Goal: Task Accomplishment & Management: Manage account settings

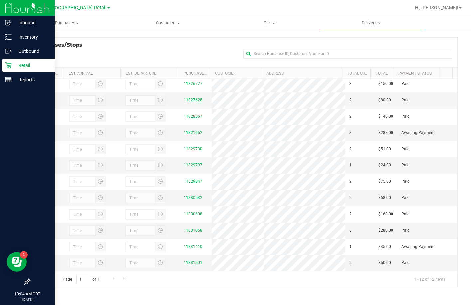
scroll to position [14, 0]
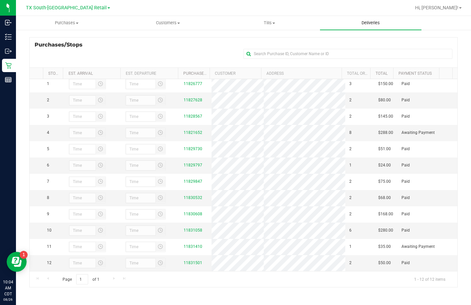
click at [318, 22] on uib-tab-heading "Deliveries" at bounding box center [370, 23] width 101 height 14
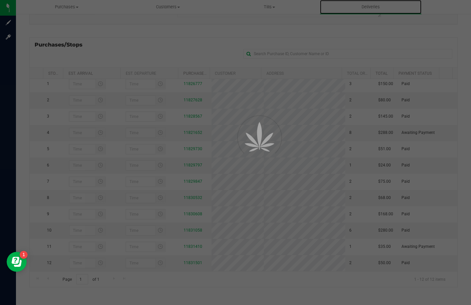
scroll to position [73, 0]
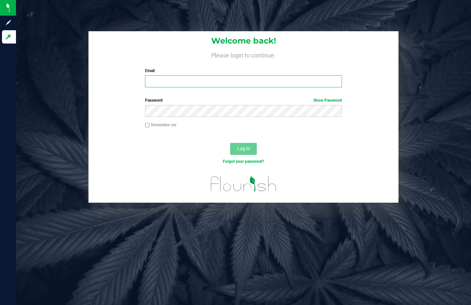
click at [196, 81] on input "Email" at bounding box center [243, 81] width 196 height 12
type input "riwaku@goodblend.com"
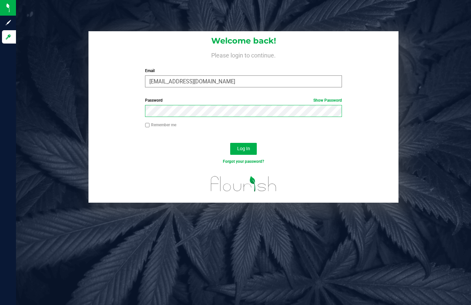
click at [230, 143] on button "Log In" at bounding box center [243, 149] width 27 height 12
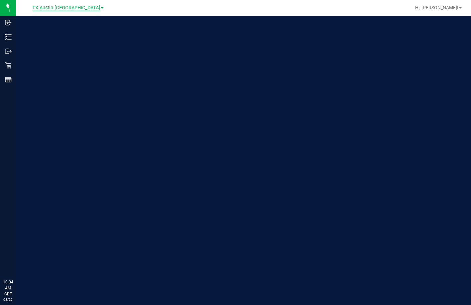
click at [65, 14] on div "TX Austin [GEOGRAPHIC_DATA]" at bounding box center [69, 7] width 100 height 13
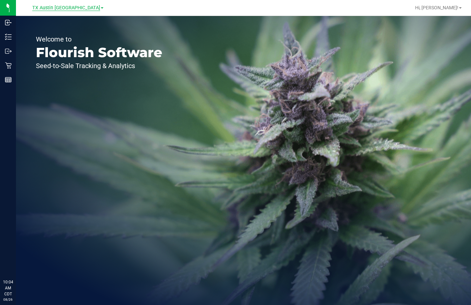
click at [66, 8] on span "TX Austin [GEOGRAPHIC_DATA]" at bounding box center [66, 8] width 68 height 6
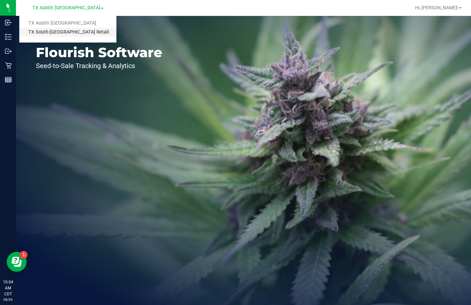
click at [63, 36] on div "Flourish is Out of the Office for Labor Day! Heads Up, Flourish Fam! We'll be o…" at bounding box center [229, 26] width 449 height 46
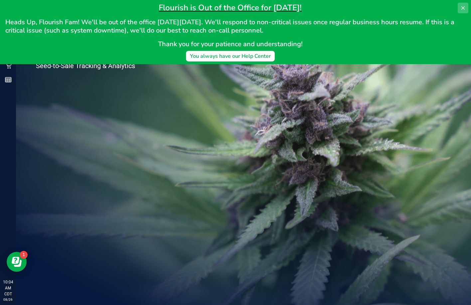
click at [461, 6] on icon at bounding box center [462, 7] width 5 height 5
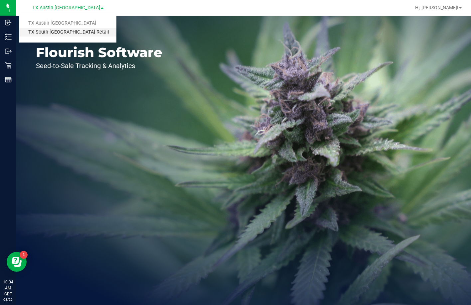
click at [49, 34] on link "TX South-[GEOGRAPHIC_DATA] Retail" at bounding box center [67, 32] width 97 height 9
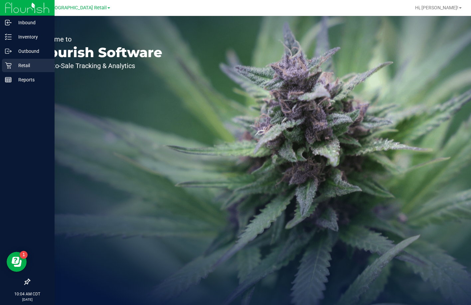
click at [19, 68] on p "Retail" at bounding box center [32, 66] width 40 height 8
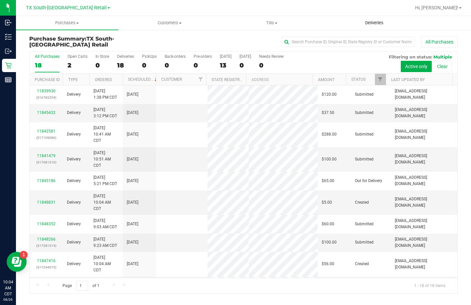
click at [381, 25] on span "Deliveries" at bounding box center [374, 23] width 36 height 6
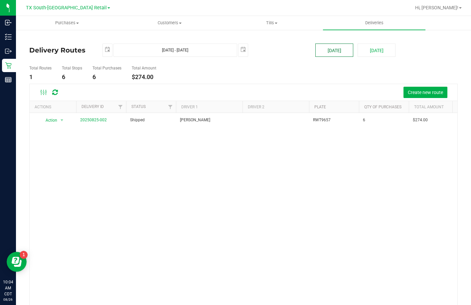
click at [315, 52] on button "[DATE]" at bounding box center [334, 50] width 38 height 13
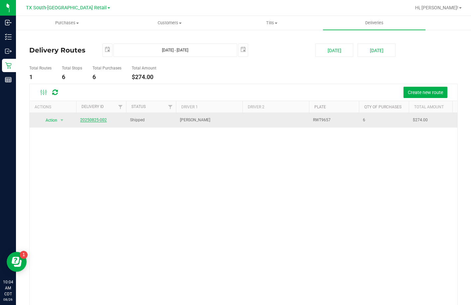
click at [93, 120] on link "20250825-002" at bounding box center [93, 120] width 27 height 5
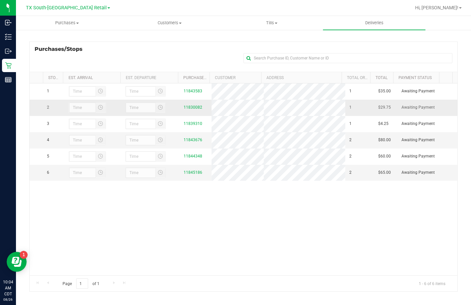
scroll to position [89, 0]
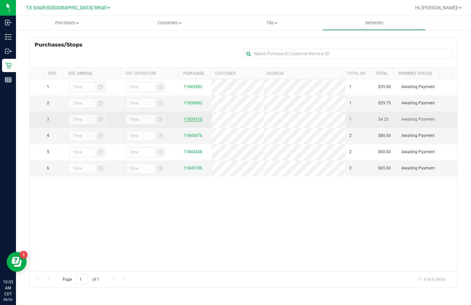
click at [187, 122] on link "11839310" at bounding box center [193, 119] width 19 height 5
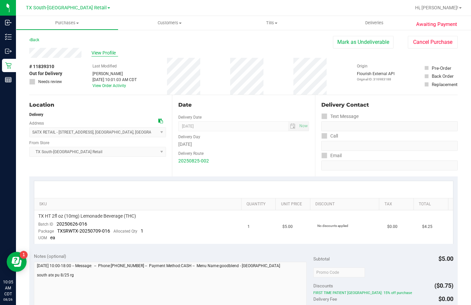
click at [110, 53] on span "View Profile" at bounding box center [104, 53] width 27 height 7
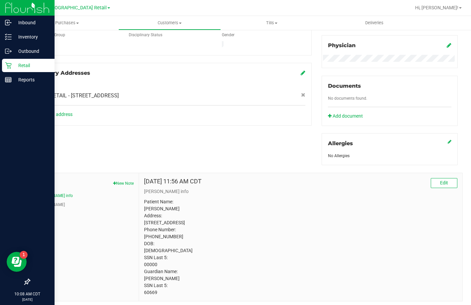
scroll to position [221, 0]
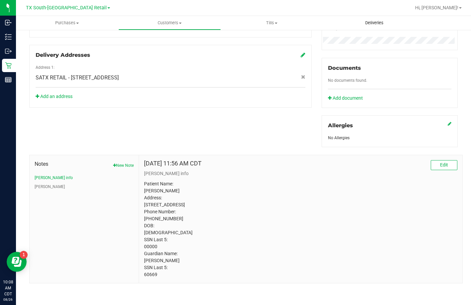
click at [359, 20] on uib-tab-heading "Deliveries" at bounding box center [374, 23] width 102 height 14
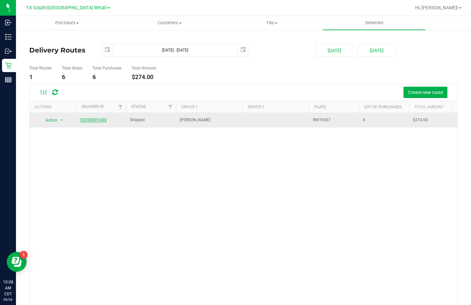
click at [81, 120] on link "20250825-002" at bounding box center [93, 120] width 27 height 5
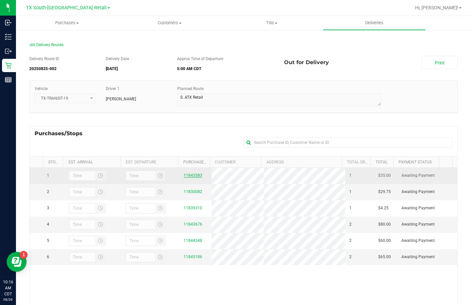
click at [187, 173] on link "11843583" at bounding box center [193, 175] width 19 height 5
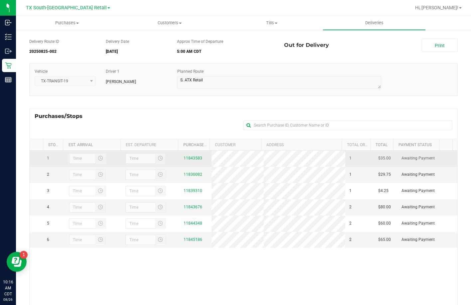
scroll to position [33, 0]
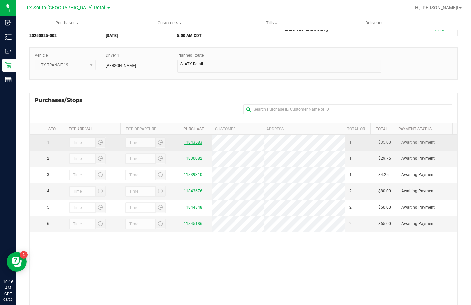
click at [184, 141] on link "11843583" at bounding box center [193, 142] width 19 height 5
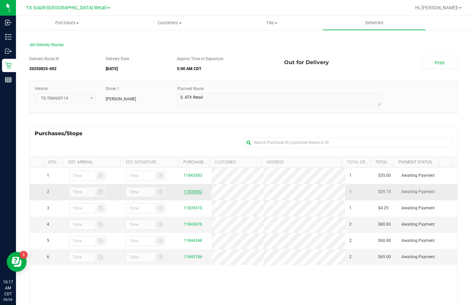
click at [185, 190] on link "11830082" at bounding box center [193, 191] width 19 height 5
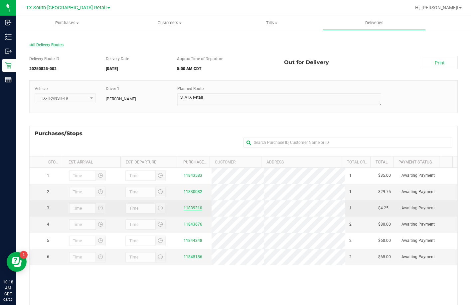
click at [185, 208] on link "11839310" at bounding box center [193, 208] width 19 height 5
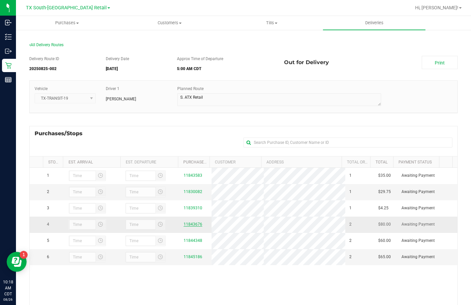
click at [184, 226] on link "11843676" at bounding box center [193, 224] width 19 height 5
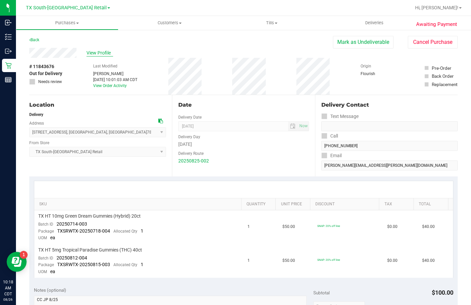
click at [105, 51] on span "View Profile" at bounding box center [99, 53] width 27 height 7
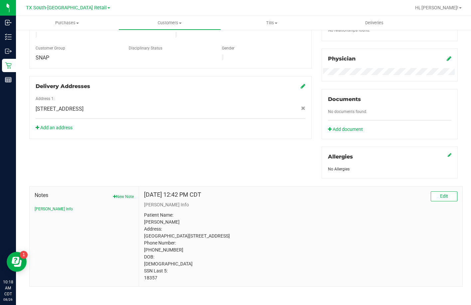
scroll to position [193, 0]
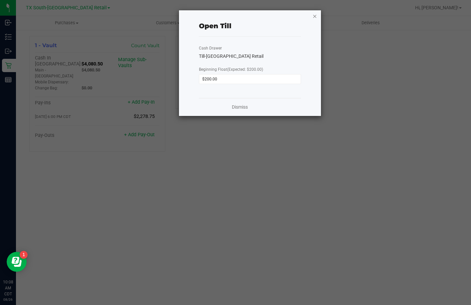
click at [313, 16] on icon "button" at bounding box center [314, 16] width 5 height 8
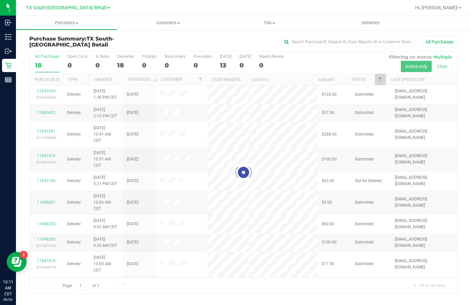
click at [222, 62] on div "13" at bounding box center [226, 66] width 12 height 8
click at [0, 0] on input "Today 13" at bounding box center [0, 0] width 0 height 0
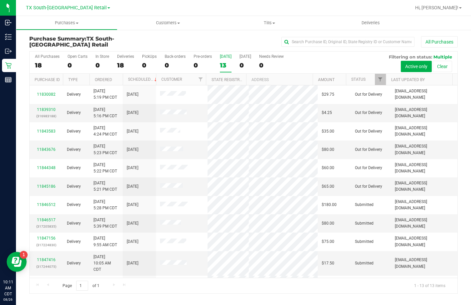
click at [222, 62] on div "13" at bounding box center [226, 66] width 12 height 8
click at [0, 0] on input "Today 13" at bounding box center [0, 0] width 0 height 0
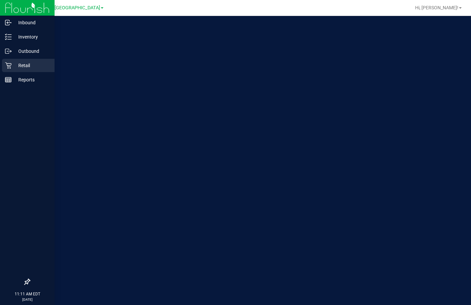
click at [6, 69] on div "Retail" at bounding box center [28, 65] width 53 height 13
click at [10, 66] on icon at bounding box center [8, 65] width 6 height 6
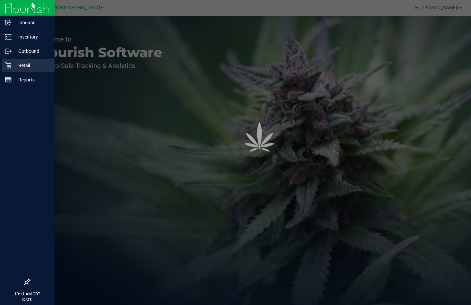
click at [10, 65] on icon at bounding box center [8, 65] width 7 height 7
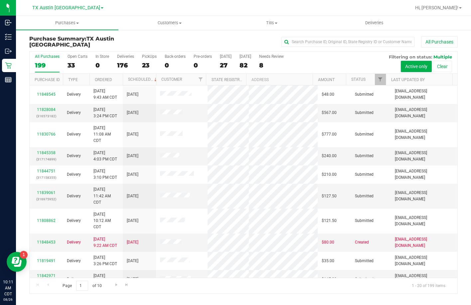
click at [145, 62] on div "23" at bounding box center [149, 66] width 15 height 8
click at [0, 0] on input "PickUps 23" at bounding box center [0, 0] width 0 height 0
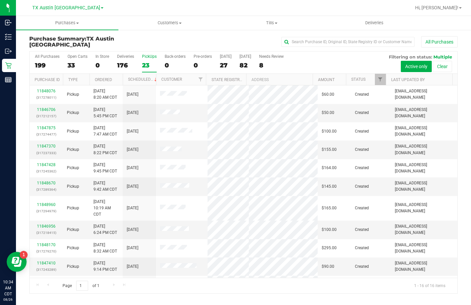
click at [149, 63] on div "23" at bounding box center [149, 66] width 15 height 8
click at [0, 0] on input "PickUps 23" at bounding box center [0, 0] width 0 height 0
click at [144, 62] on div "16" at bounding box center [149, 66] width 15 height 8
click at [0, 0] on input "PickUps 16" at bounding box center [0, 0] width 0 height 0
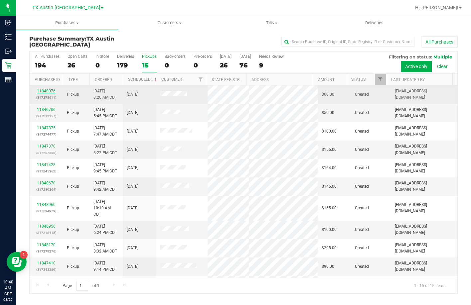
click at [51, 90] on link "11848076" at bounding box center [46, 91] width 19 height 5
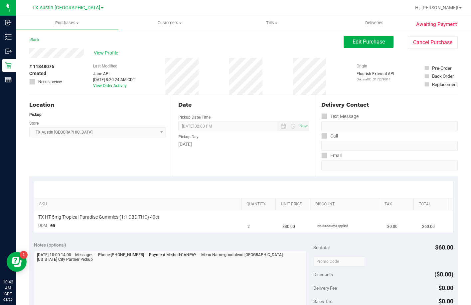
click at [31, 52] on div "View Profile" at bounding box center [186, 53] width 314 height 10
click at [360, 38] on button "Edit Purchase" at bounding box center [368, 42] width 50 height 12
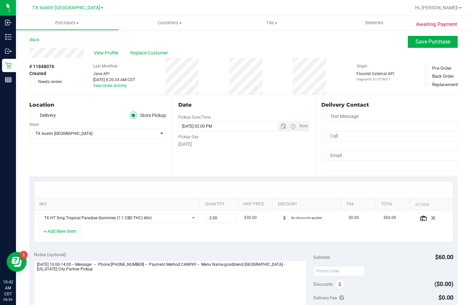
click at [49, 117] on label "Delivery" at bounding box center [42, 116] width 27 height 8
click at [0, 0] on input "Delivery" at bounding box center [0, 0] width 0 height 0
click at [53, 138] on span "10627 Blossom River Dr , Sienna , TX 77459" at bounding box center [90, 133] width 121 height 9
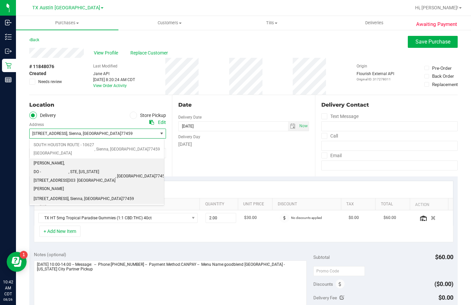
click at [60, 162] on span "Dr. Flavia L Thomas, DO - 4220 CARTWRIGHT RD" at bounding box center [51, 176] width 35 height 34
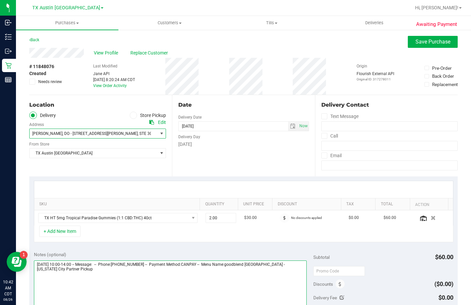
click at [144, 279] on textarea at bounding box center [170, 293] width 273 height 64
type textarea "Saturday 08/30/2025 10:00-14:00 -- Message: -- Phone:3148747452 -- Payment Meth…"
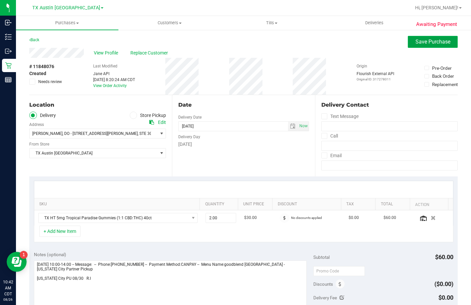
click at [415, 44] on span "Save Purchase" at bounding box center [432, 42] width 35 height 6
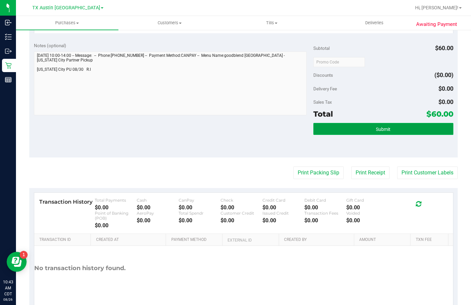
click at [335, 125] on button "Submit" at bounding box center [383, 129] width 140 height 12
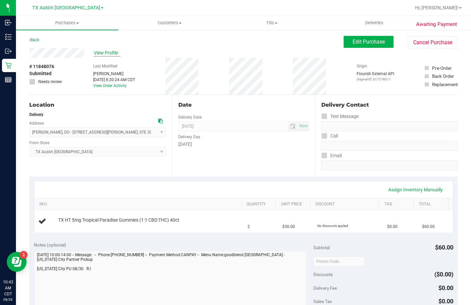
click at [108, 53] on span "View Profile" at bounding box center [107, 53] width 27 height 7
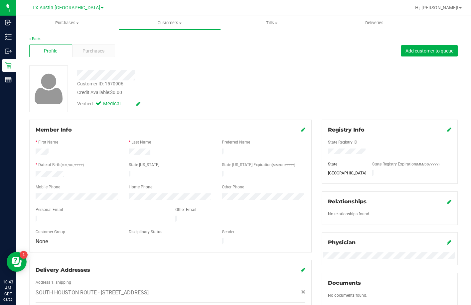
drag, startPoint x: 92, startPoint y: 214, endPoint x: 34, endPoint y: 217, distance: 57.9
click at [34, 217] on div at bounding box center [101, 220] width 140 height 8
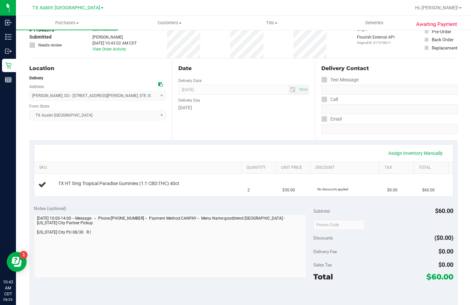
scroll to position [33, 0]
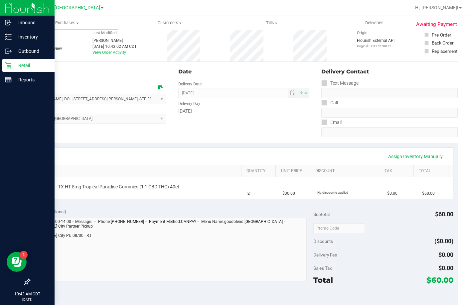
click at [19, 69] on p "Retail" at bounding box center [32, 66] width 40 height 8
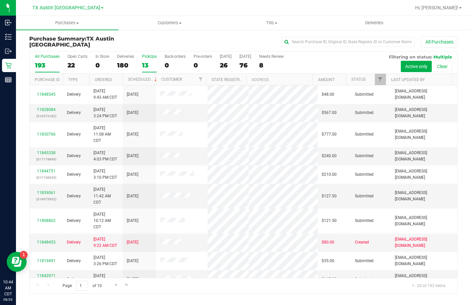
click at [147, 66] on div "13" at bounding box center [149, 66] width 15 height 8
click at [0, 0] on input "PickUps 13" at bounding box center [0, 0] width 0 height 0
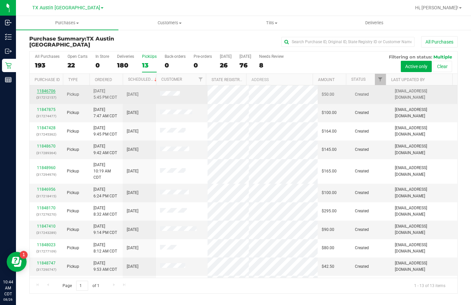
click at [50, 91] on link "11846706" at bounding box center [46, 91] width 19 height 5
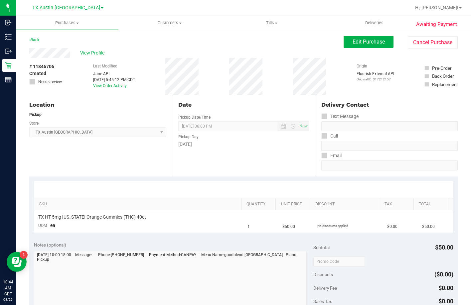
drag, startPoint x: 71, startPoint y: 55, endPoint x: 29, endPoint y: 52, distance: 42.7
click at [29, 52] on div "Awaiting Payment Back Edit Purchase Cancel Purchase View Profile # 11846706 Cre…" at bounding box center [243, 279] width 455 height 501
copy div
click at [370, 44] on span "Edit Purchase" at bounding box center [368, 42] width 32 height 6
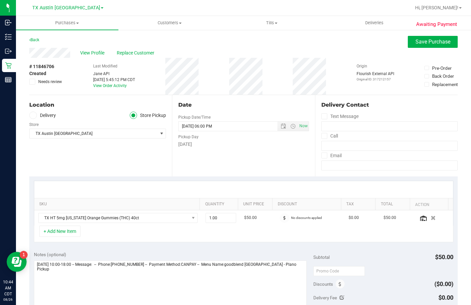
click at [41, 122] on div "Store" at bounding box center [97, 124] width 137 height 10
click at [42, 117] on label "Delivery" at bounding box center [42, 116] width 27 height 8
click at [0, 0] on input "Delivery" at bounding box center [0, 0] width 0 height 0
click at [42, 138] on span "4720 state hwy 121 N Suite 180 , Plano , TX 76208" at bounding box center [90, 133] width 121 height 9
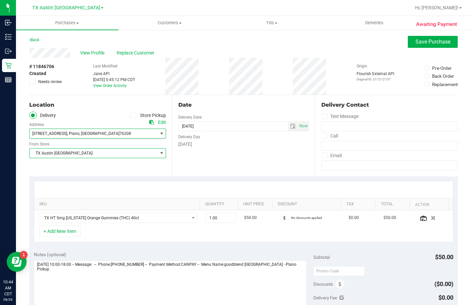
click at [70, 156] on span "TX Austin DC" at bounding box center [94, 153] width 128 height 9
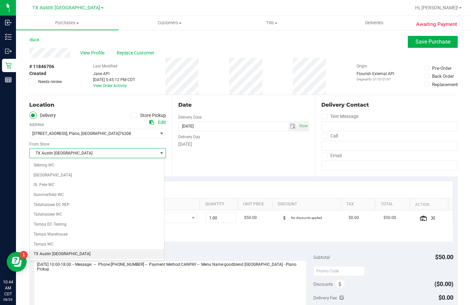
scroll to position [483, 0]
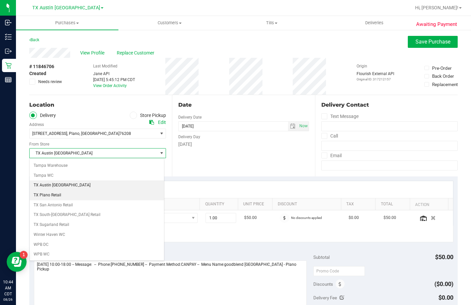
click at [57, 197] on li "TX Plano Retail" at bounding box center [97, 195] width 134 height 10
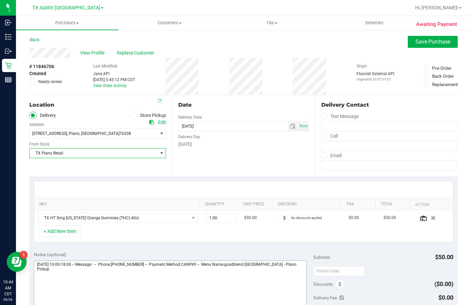
drag, startPoint x: 304, startPoint y: 280, endPoint x: 292, endPoint y: 281, distance: 12.0
click at [301, 281] on div "Notes (optional)" at bounding box center [174, 288] width 280 height 74
click at [292, 281] on textarea at bounding box center [170, 293] width 273 height 64
type textarea "Friday 08/29/2025 10:00-18:00 -- Message: -- Phone:2146733152 -- Payment Method…"
click at [428, 38] on button "Save Purchase" at bounding box center [433, 42] width 50 height 12
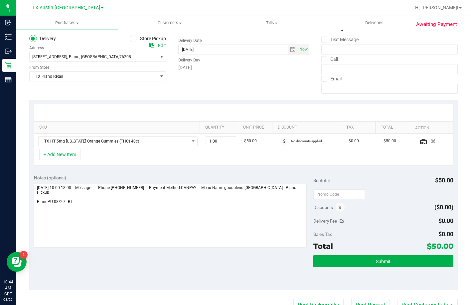
scroll to position [133, 0]
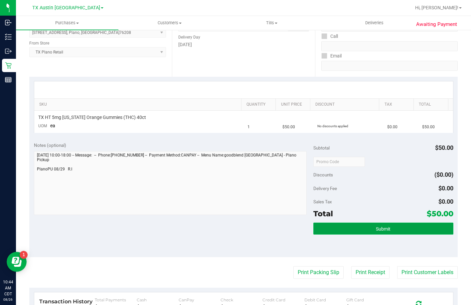
click at [367, 226] on button "Submit" at bounding box center [383, 229] width 140 height 12
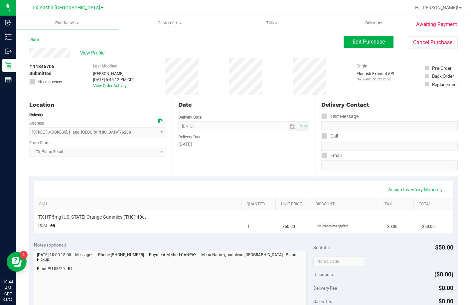
click at [89, 53] on span "View Profile" at bounding box center [93, 53] width 27 height 7
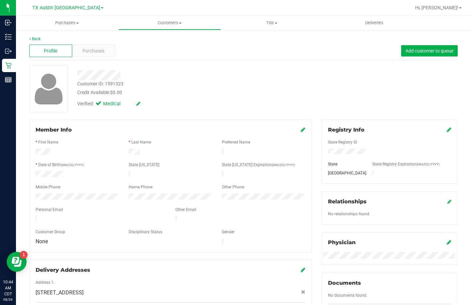
click at [37, 216] on div at bounding box center [101, 220] width 140 height 8
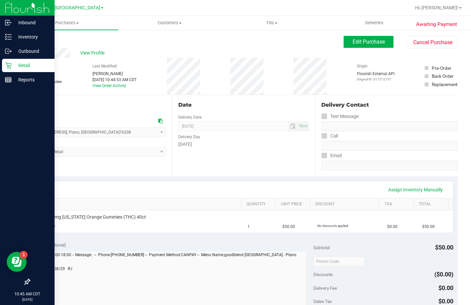
click at [8, 69] on div "Retail" at bounding box center [28, 65] width 53 height 13
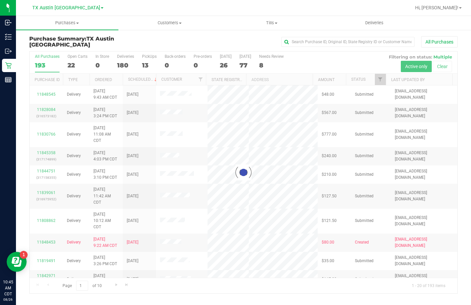
click at [141, 61] on div at bounding box center [244, 173] width 428 height 242
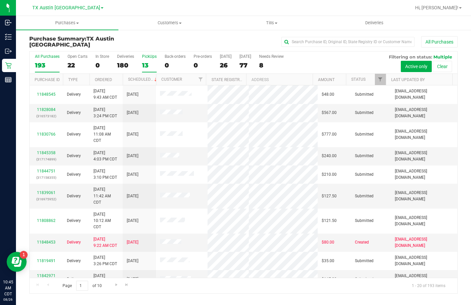
click at [146, 63] on div "13" at bounding box center [149, 66] width 15 height 8
click at [0, 0] on input "PickUps 13" at bounding box center [0, 0] width 0 height 0
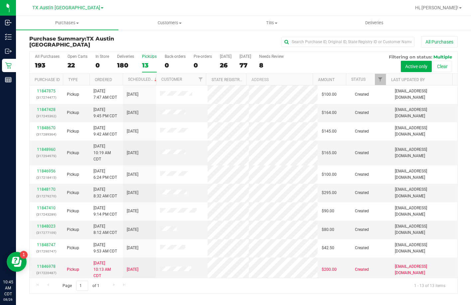
click at [48, 93] on div "11847875 (317274477)" at bounding box center [46, 94] width 25 height 13
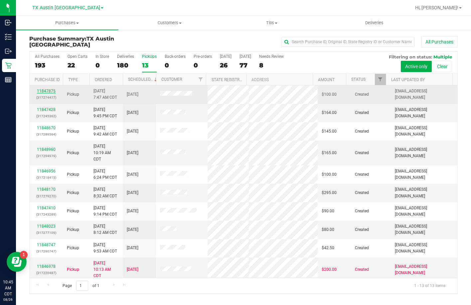
click at [49, 90] on link "11847875" at bounding box center [46, 91] width 19 height 5
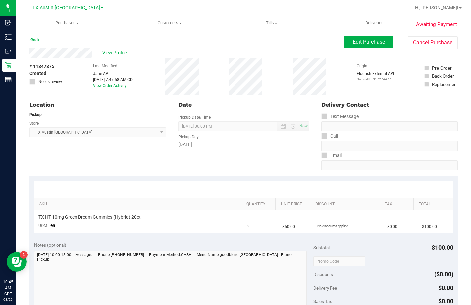
click at [29, 53] on div "View Profile" at bounding box center [186, 53] width 314 height 10
click at [372, 41] on span "Edit Purchase" at bounding box center [368, 42] width 32 height 6
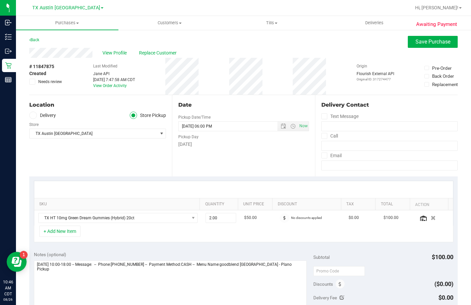
click at [42, 117] on label "Delivery" at bounding box center [42, 116] width 27 height 8
click at [0, 0] on input "Delivery" at bounding box center [0, 0] width 0 height 0
click at [66, 137] on span "528 Texas Dr , Plano , TX 75075" at bounding box center [90, 133] width 121 height 9
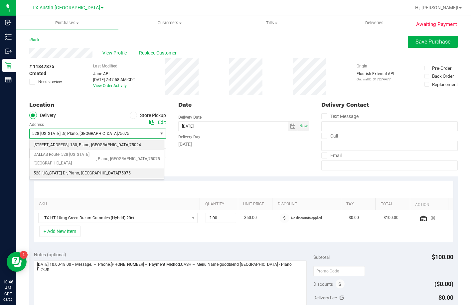
click at [68, 145] on span "4720 State Hwy 121, Plano, TX 75024" at bounding box center [51, 145] width 35 height 9
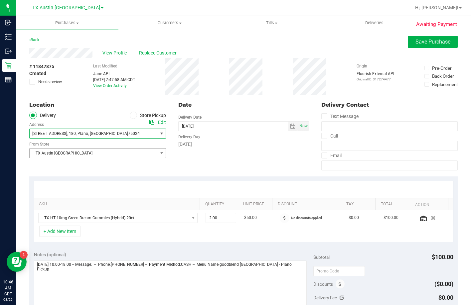
click at [62, 150] on span "TX Austin DC" at bounding box center [94, 153] width 128 height 9
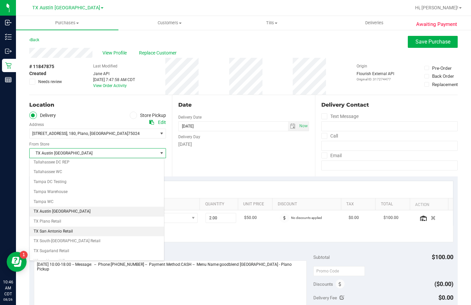
scroll to position [483, 0]
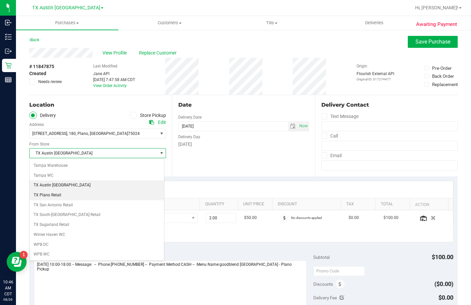
drag, startPoint x: 59, startPoint y: 195, endPoint x: 183, endPoint y: 239, distance: 131.5
click at [59, 195] on li "TX Plano Retail" at bounding box center [97, 195] width 134 height 10
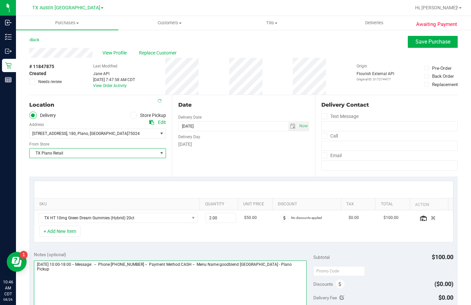
click at [279, 270] on textarea at bounding box center [170, 293] width 273 height 64
type textarea "Friday 08/29/2025 10:00-18:00 -- Message: -- Phone:2145148652 -- Payment Method…"
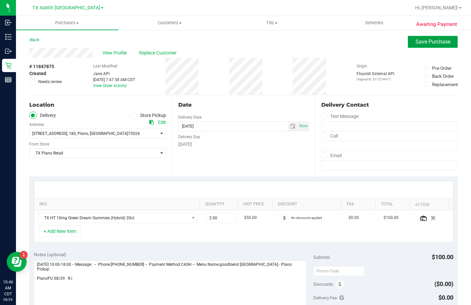
click at [408, 41] on button "Save Purchase" at bounding box center [433, 42] width 50 height 12
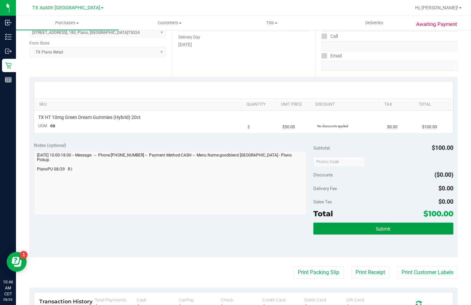
click at [365, 232] on button "Submit" at bounding box center [383, 229] width 140 height 12
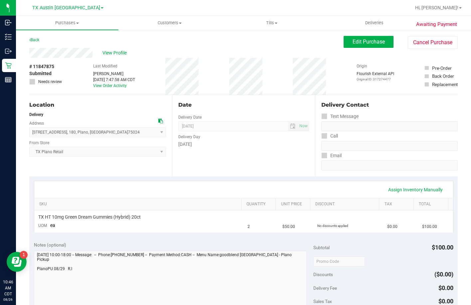
click at [115, 51] on span "View Profile" at bounding box center [115, 53] width 27 height 7
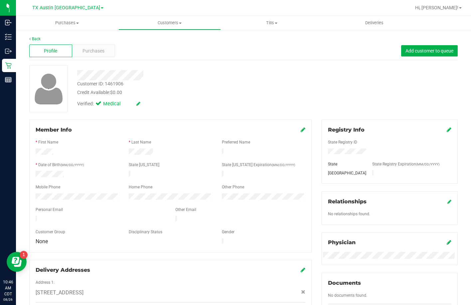
drag, startPoint x: 97, startPoint y: 214, endPoint x: 33, endPoint y: 215, distance: 64.2
click at [33, 216] on div at bounding box center [101, 220] width 140 height 8
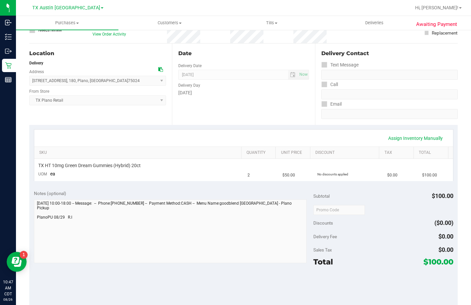
scroll to position [100, 0]
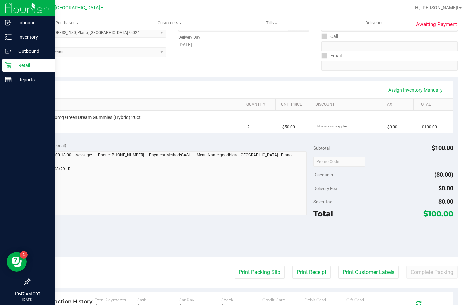
click at [18, 68] on p "Retail" at bounding box center [32, 66] width 40 height 8
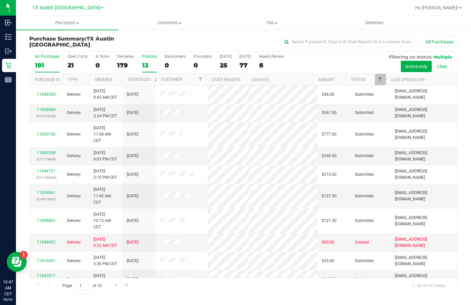
click at [154, 59] on label "PickUps 12" at bounding box center [149, 63] width 15 height 18
click at [0, 0] on input "PickUps 12" at bounding box center [0, 0] width 0 height 0
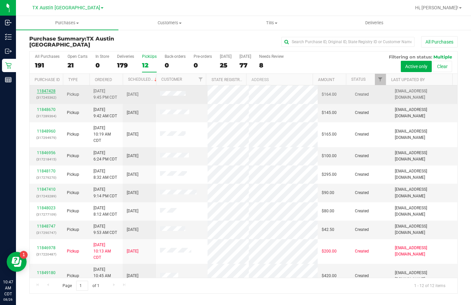
click at [50, 93] on link "11847428" at bounding box center [46, 91] width 19 height 5
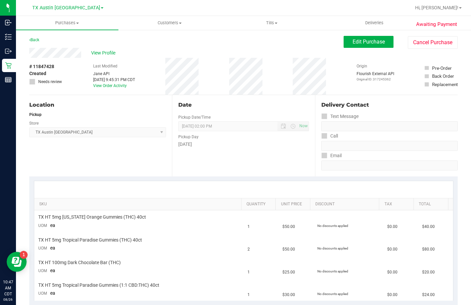
click at [31, 55] on div "View Profile" at bounding box center [186, 53] width 314 height 10
click at [374, 40] on span "Edit Purchase" at bounding box center [368, 42] width 32 height 6
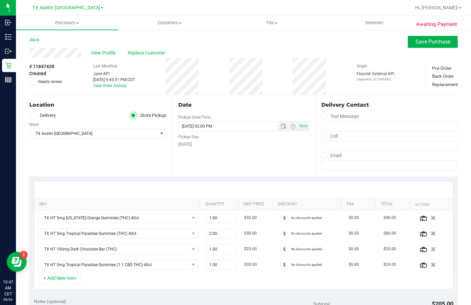
click at [47, 113] on label "Delivery" at bounding box center [42, 116] width 27 height 8
click at [0, 0] on input "Delivery" at bounding box center [0, 0] width 0 height 0
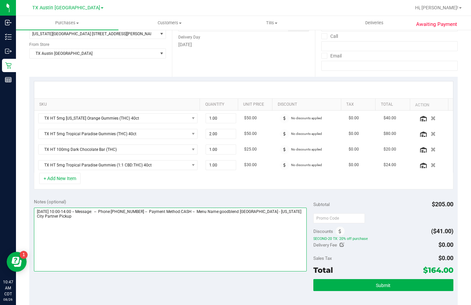
click at [136, 227] on textarea at bounding box center [170, 240] width 273 height 64
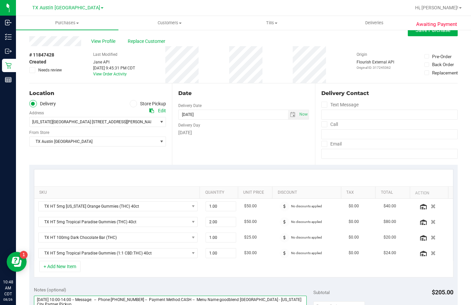
scroll to position [0, 0]
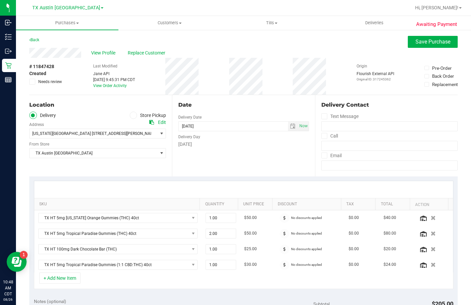
type textarea "Friday 08/29/2025 10:00-14:00 -- Message: -- Phone:7135186294 -- Payment Method…"
click at [441, 36] on div "Awaiting Payment Back Save Purchase View Profile Replace Customer # 11847428 Cr…" at bounding box center [243, 307] width 455 height 557
click at [440, 38] on button "Save Purchase" at bounding box center [433, 42] width 50 height 12
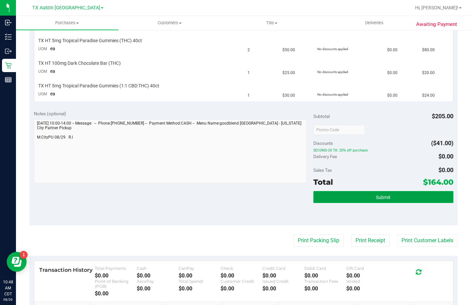
click at [339, 201] on button "Submit" at bounding box center [383, 197] width 140 height 12
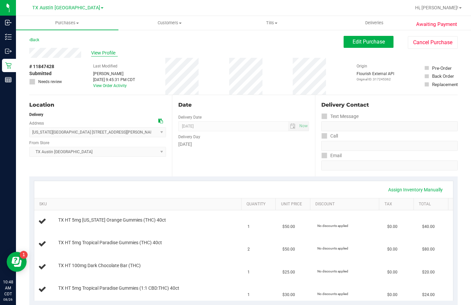
click at [95, 52] on span "View Profile" at bounding box center [104, 53] width 27 height 7
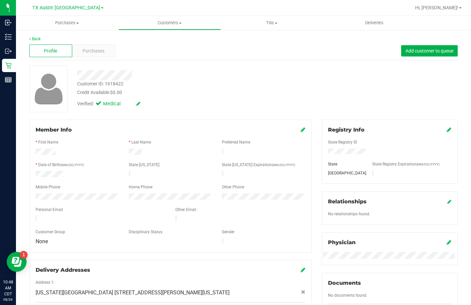
click at [38, 216] on div at bounding box center [101, 220] width 140 height 8
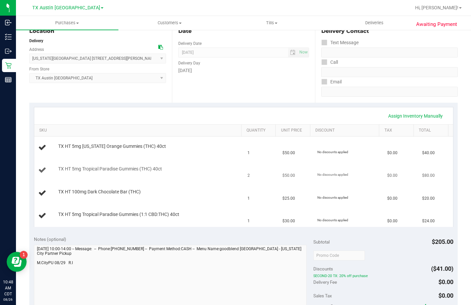
scroll to position [133, 0]
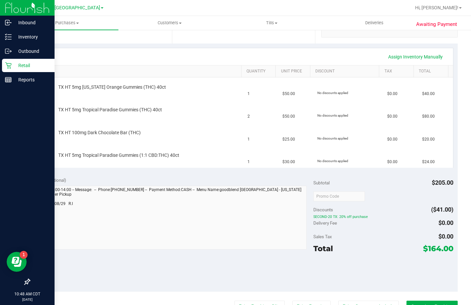
click at [9, 63] on icon at bounding box center [8, 65] width 7 height 7
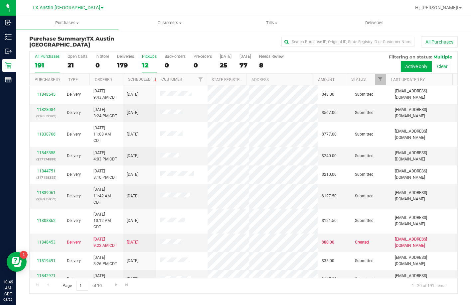
click at [149, 57] on div "PickUps" at bounding box center [149, 56] width 15 height 5
click at [0, 0] on input "PickUps 12" at bounding box center [0, 0] width 0 height 0
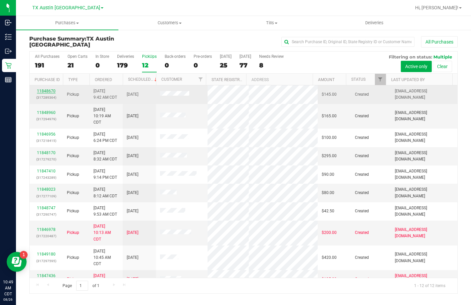
click at [45, 91] on link "11848670" at bounding box center [46, 91] width 19 height 5
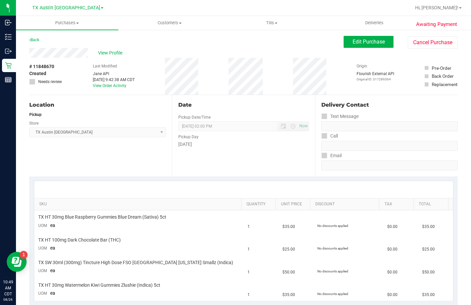
click at [366, 44] on span "Edit Purchase" at bounding box center [368, 42] width 32 height 6
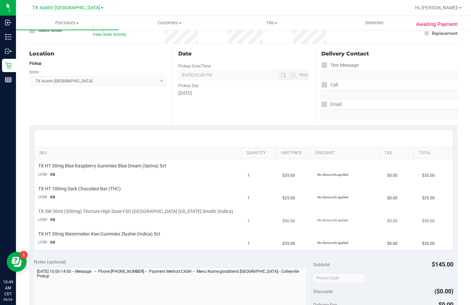
scroll to position [133, 0]
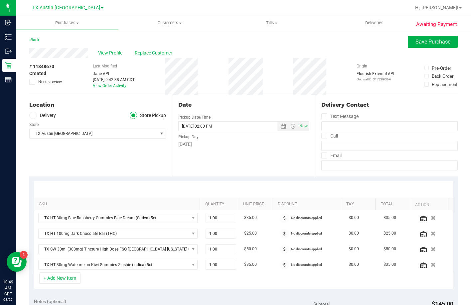
click at [42, 116] on label "Delivery" at bounding box center [42, 116] width 27 height 8
click at [0, 0] on input "Delivery" at bounding box center [0, 0] width 0 height 0
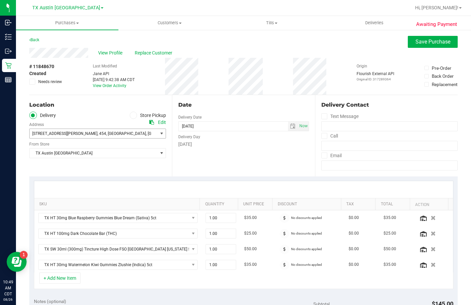
click at [40, 138] on span "2416 Harwood Rd , 454 , Bedford , TX 76021" at bounding box center [90, 133] width 121 height 9
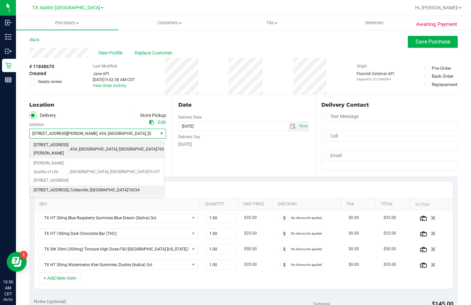
click at [56, 186] on span "6213 Colleyville Blvd Suite 100" at bounding box center [51, 190] width 35 height 9
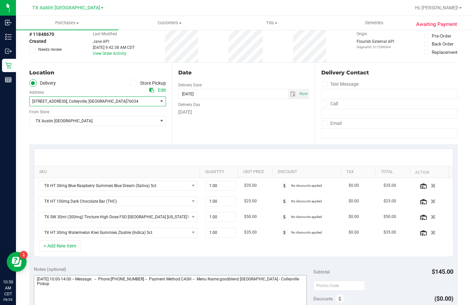
scroll to position [100, 0]
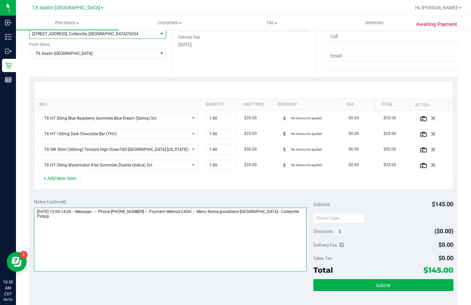
click at [273, 241] on textarea at bounding box center [170, 240] width 273 height 64
click at [296, 233] on textarea at bounding box center [170, 240] width 273 height 64
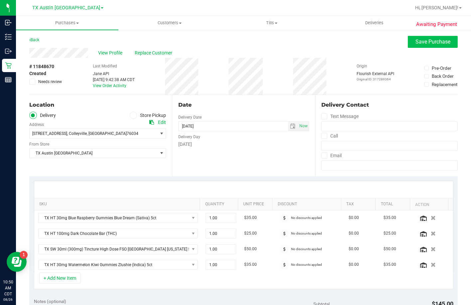
type textarea "Friday 08/29/2025 10:00-14:00 -- Message: -- Phone:8172171988 -- Payment Method…"
click at [410, 38] on button "Save Purchase" at bounding box center [433, 42] width 50 height 12
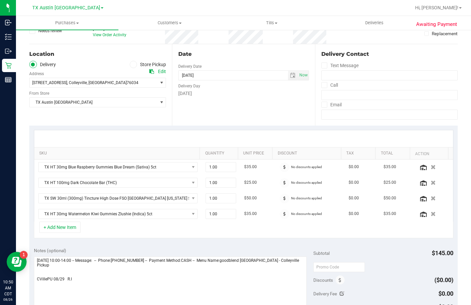
scroll to position [100, 0]
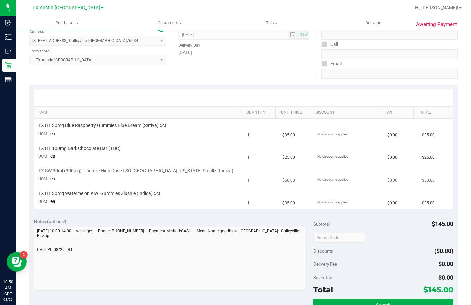
scroll to position [100, 0]
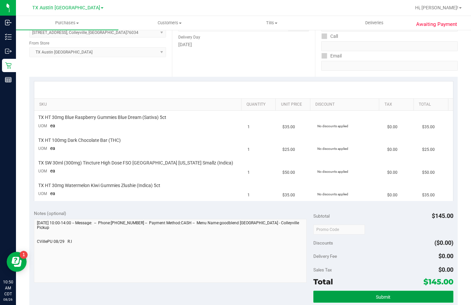
click at [335, 294] on button "Submit" at bounding box center [383, 297] width 140 height 12
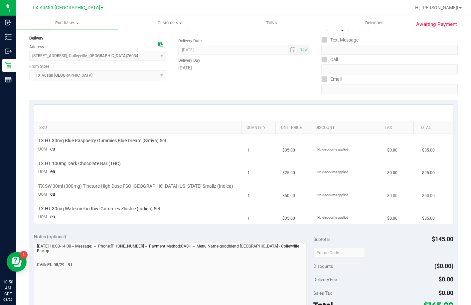
scroll to position [0, 0]
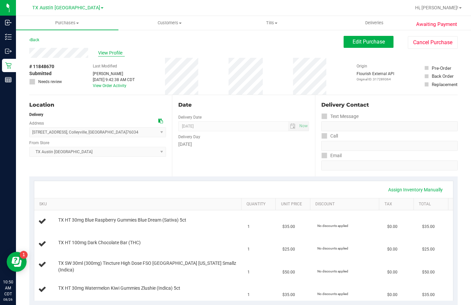
click at [114, 55] on span "View Profile" at bounding box center [111, 53] width 27 height 7
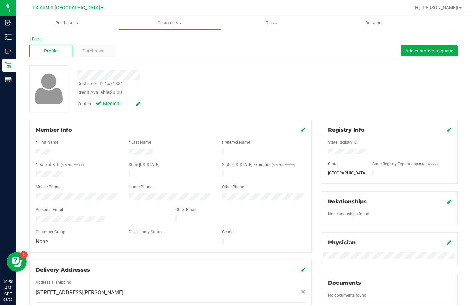
drag, startPoint x: 105, startPoint y: 217, endPoint x: 35, endPoint y: 216, distance: 69.8
click at [35, 216] on div at bounding box center [101, 220] width 140 height 8
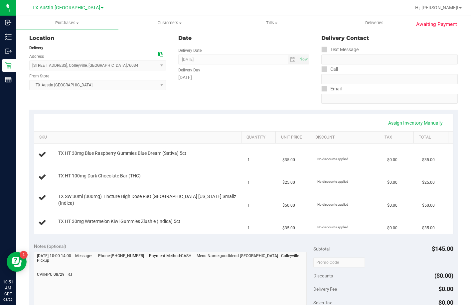
scroll to position [66, 0]
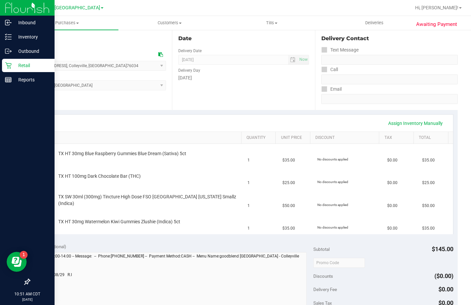
click at [14, 69] on p "Retail" at bounding box center [32, 66] width 40 height 8
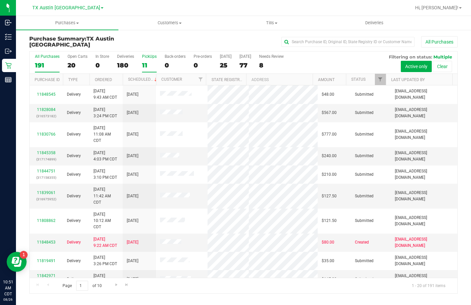
click at [151, 68] on div "11" at bounding box center [149, 66] width 15 height 8
click at [0, 0] on input "PickUps 11" at bounding box center [0, 0] width 0 height 0
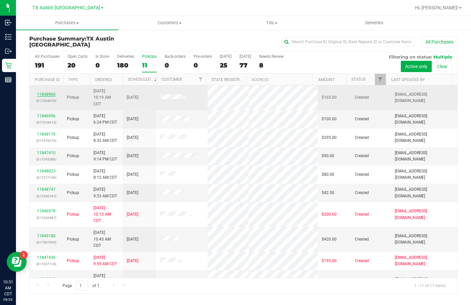
click at [42, 92] on link "11848960" at bounding box center [46, 94] width 19 height 5
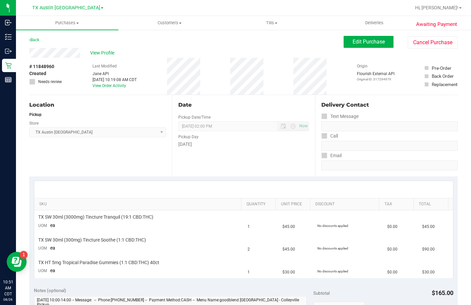
drag, startPoint x: 80, startPoint y: 53, endPoint x: 27, endPoint y: 53, distance: 53.5
click at [27, 53] on div "Awaiting Payment Back Edit Purchase Cancel Purchase View Profile # 11848960 Cre…" at bounding box center [243, 302] width 455 height 546
click at [359, 42] on span "Edit Purchase" at bounding box center [368, 42] width 32 height 6
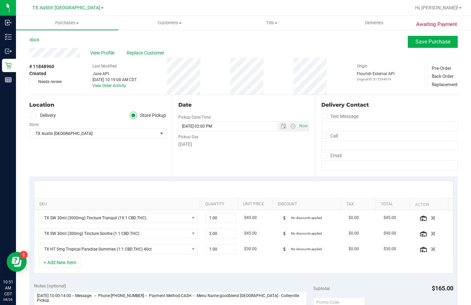
click at [43, 116] on label "Delivery" at bounding box center [42, 116] width 27 height 8
click at [0, 0] on input "Delivery" at bounding box center [0, 0] width 0 height 0
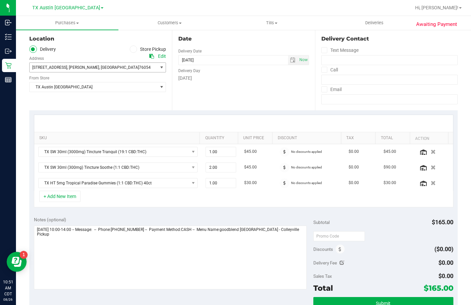
scroll to position [66, 0]
click at [67, 66] on span ", Hurst" at bounding box center [83, 67] width 32 height 5
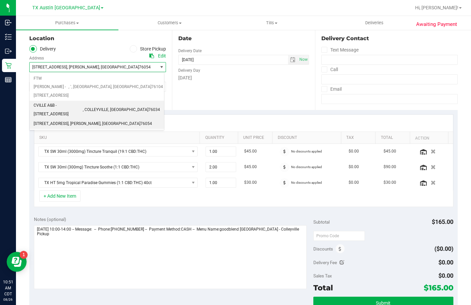
click at [57, 101] on span "CVILLE A&B - 6213 COLLEYVILLE BLVD #100" at bounding box center [58, 109] width 49 height 17
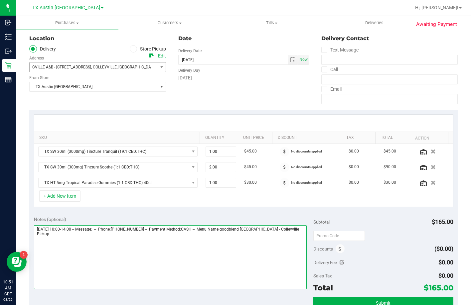
click at [298, 244] on textarea at bounding box center [170, 257] width 273 height 64
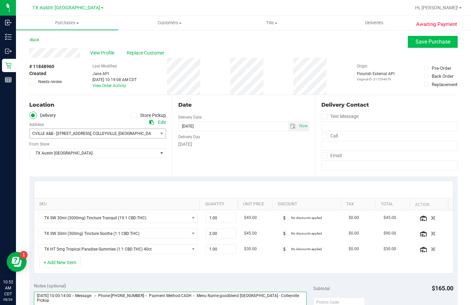
type textarea "Friday 08/29/2025 10:00-14:00 -- Message: -- Phone:8322651939 -- Payment Method…"
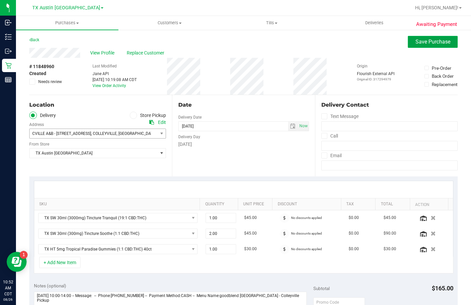
click at [419, 46] on button "Save Purchase" at bounding box center [433, 42] width 50 height 12
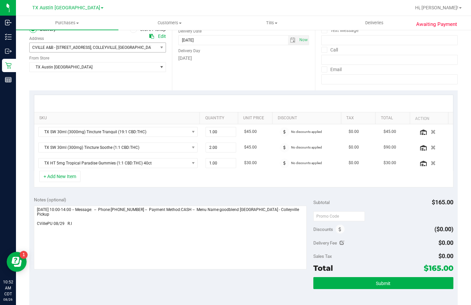
scroll to position [133, 0]
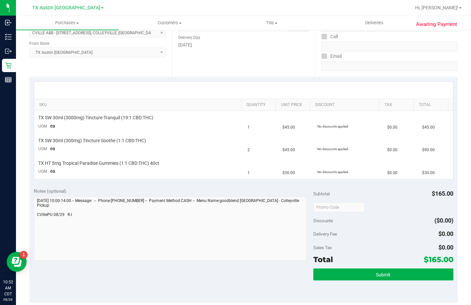
scroll to position [100, 0]
click at [354, 278] on button "Submit" at bounding box center [383, 274] width 140 height 12
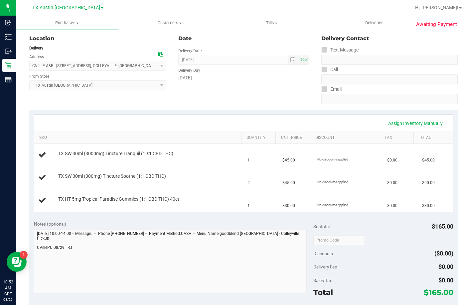
scroll to position [0, 0]
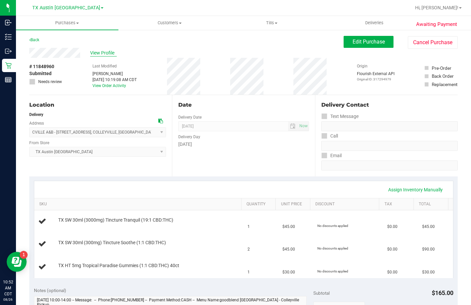
click at [96, 50] on span "View Profile" at bounding box center [103, 53] width 27 height 7
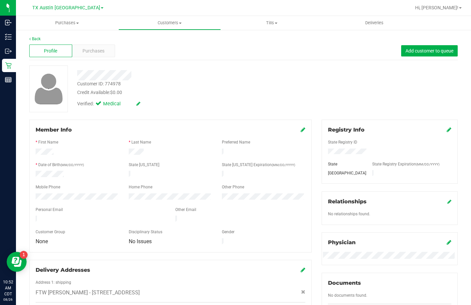
drag, startPoint x: 99, startPoint y: 216, endPoint x: 33, endPoint y: 215, distance: 66.2
click at [33, 216] on div at bounding box center [101, 220] width 140 height 8
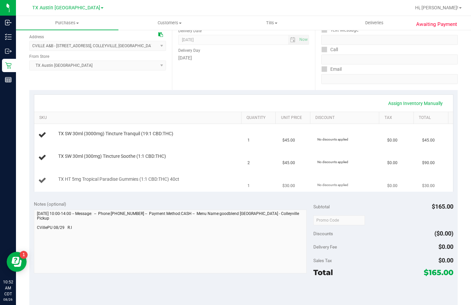
scroll to position [133, 0]
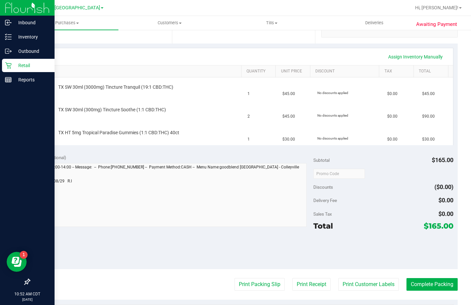
click at [16, 69] on p "Retail" at bounding box center [32, 66] width 40 height 8
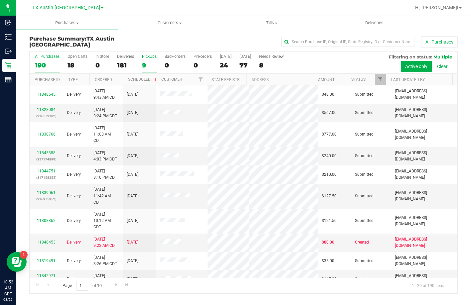
click at [146, 62] on div "9" at bounding box center [149, 66] width 15 height 8
click at [0, 0] on input "PickUps 9" at bounding box center [0, 0] width 0 height 0
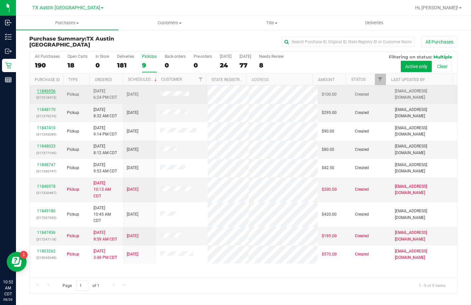
click at [48, 91] on link "11846956" at bounding box center [46, 91] width 19 height 5
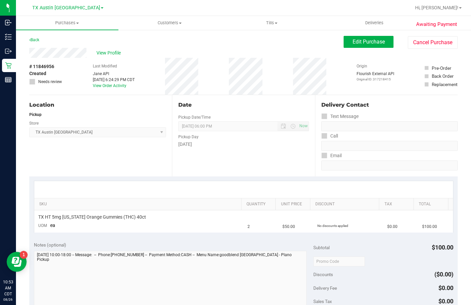
click at [32, 55] on div "View Profile" at bounding box center [186, 53] width 314 height 10
click at [351, 45] on button "Edit Purchase" at bounding box center [368, 42] width 50 height 12
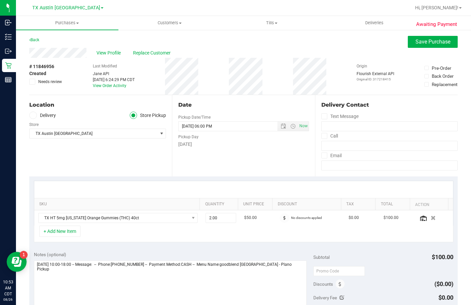
click at [42, 120] on div "Store" at bounding box center [97, 124] width 137 height 10
drag, startPoint x: 44, startPoint y: 112, endPoint x: 47, endPoint y: 124, distance: 12.4
click at [44, 113] on label "Delivery" at bounding box center [42, 116] width 27 height 8
click at [42, 112] on label "Delivery" at bounding box center [42, 116] width 27 height 8
click at [0, 0] on input "Delivery" at bounding box center [0, 0] width 0 height 0
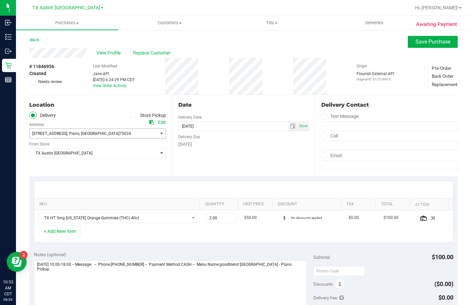
click at [56, 135] on span "4720 SH 121 N Suite # 180" at bounding box center [49, 133] width 35 height 5
click at [56, 153] on span "TX Austin DC" at bounding box center [94, 153] width 128 height 9
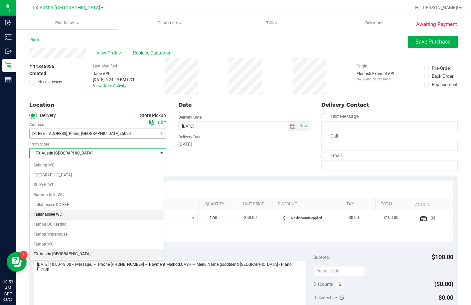
scroll to position [481, 0]
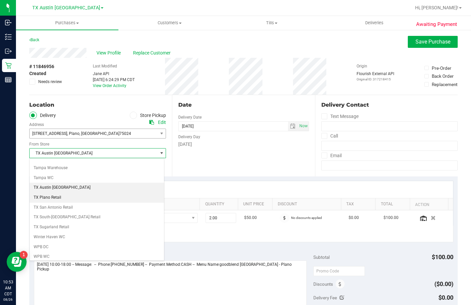
click at [56, 197] on li "TX Plano Retail" at bounding box center [97, 198] width 134 height 10
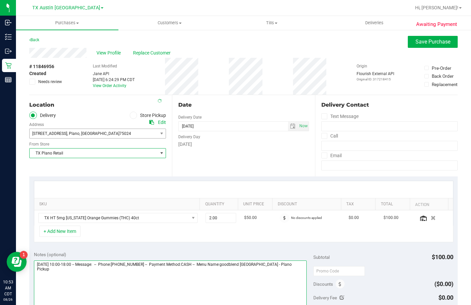
click at [291, 279] on textarea at bounding box center [170, 293] width 273 height 64
type textarea "Thursday 08/28/2025 10:00-18:00 -- Message: -- Phone:8325415592 -- Payment Meth…"
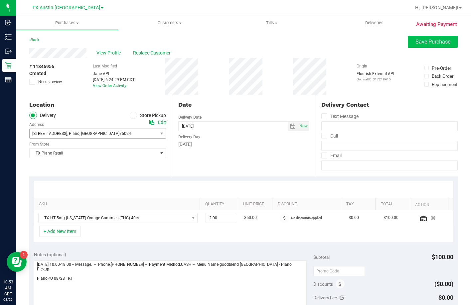
click at [416, 47] on purchase-details "Back Save Purchase View Profile Replace Customer # 11846956 Created Needs revie…" at bounding box center [243, 281] width 428 height 490
click at [416, 47] on button "Save Purchase" at bounding box center [433, 42] width 50 height 12
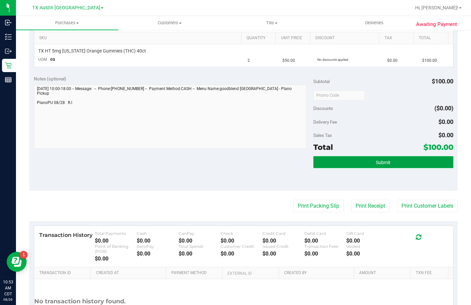
click at [368, 168] on button "Submit" at bounding box center [383, 162] width 140 height 12
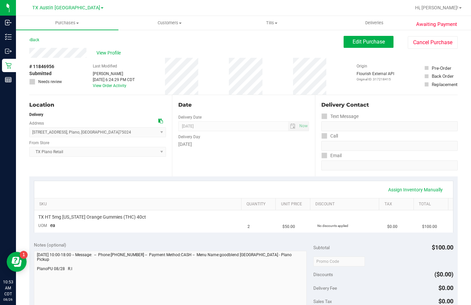
click at [106, 49] on div "View Profile" at bounding box center [186, 53] width 314 height 10
click at [106, 53] on span "View Profile" at bounding box center [109, 53] width 27 height 7
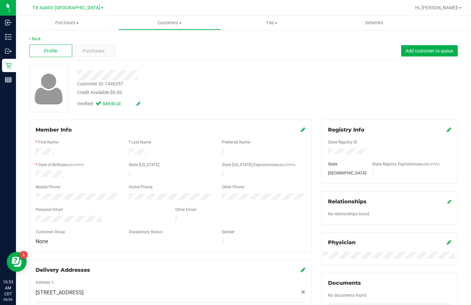
drag, startPoint x: 106, startPoint y: 216, endPoint x: 34, endPoint y: 218, distance: 72.5
click at [34, 218] on div at bounding box center [101, 220] width 140 height 8
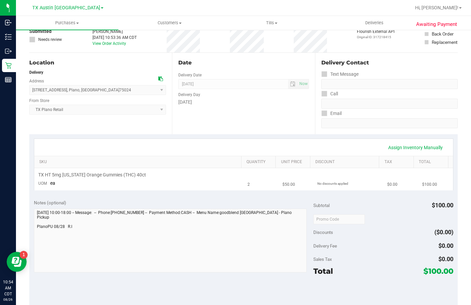
scroll to position [66, 0]
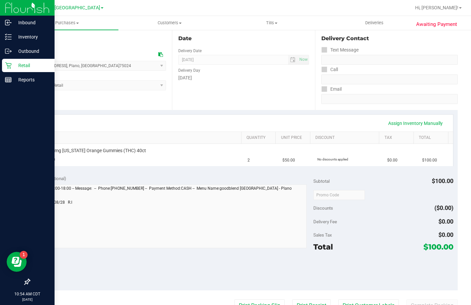
click at [9, 68] on icon at bounding box center [8, 65] width 7 height 7
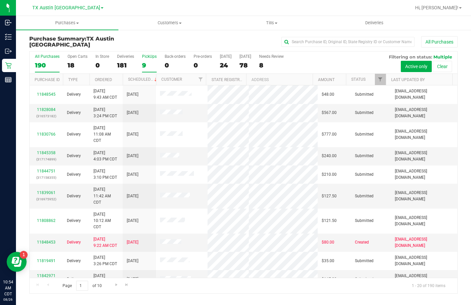
click at [146, 62] on div "9" at bounding box center [149, 66] width 15 height 8
click at [0, 0] on input "PickUps 9" at bounding box center [0, 0] width 0 height 0
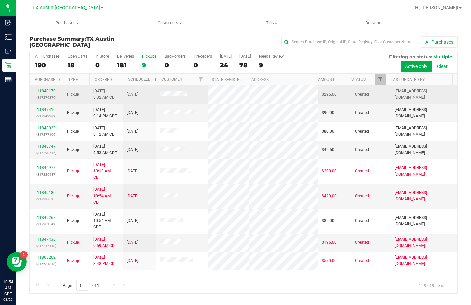
click at [43, 91] on link "11848170" at bounding box center [46, 91] width 19 height 5
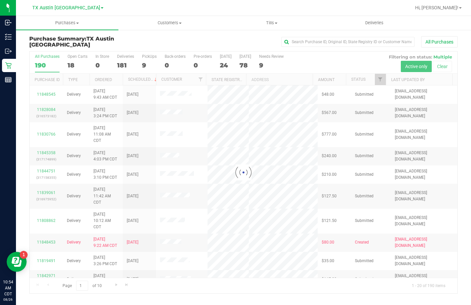
click at [149, 64] on div at bounding box center [244, 173] width 428 height 242
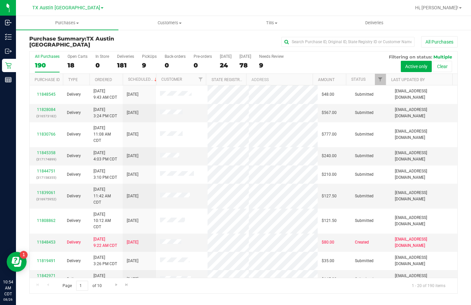
click at [149, 64] on div "9" at bounding box center [149, 66] width 15 height 8
click at [0, 0] on input "PickUps 9" at bounding box center [0, 0] width 0 height 0
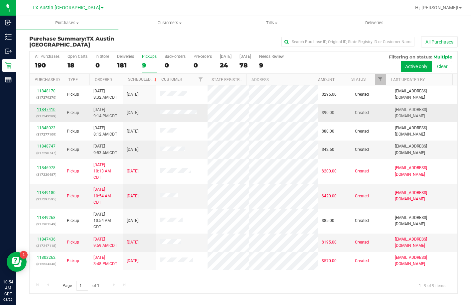
click at [42, 109] on link "11847410" at bounding box center [46, 109] width 19 height 5
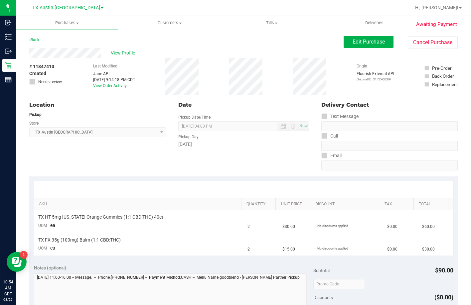
drag, startPoint x: 104, startPoint y: 51, endPoint x: 29, endPoint y: 55, distance: 74.9
click at [29, 55] on div "Awaiting Payment Back Edit Purchase Cancel Purchase View Profile # 11847410 Cre…" at bounding box center [243, 291] width 455 height 524
drag, startPoint x: 375, startPoint y: 38, endPoint x: 344, endPoint y: 56, distance: 35.6
click at [375, 38] on button "Edit Purchase" at bounding box center [368, 42] width 50 height 12
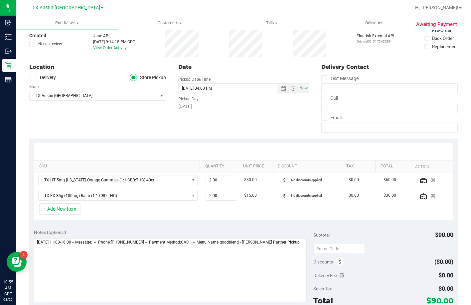
scroll to position [33, 0]
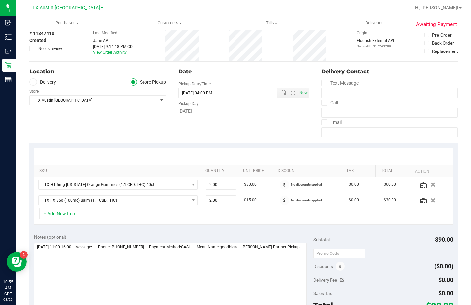
click at [49, 85] on label "Delivery" at bounding box center [42, 82] width 27 height 8
click at [0, 0] on input "Delivery" at bounding box center [0, 0] width 0 height 0
click at [66, 104] on span "1601 FM970 , P.O. Box 216 , Florence , TX 76527" at bounding box center [90, 100] width 121 height 9
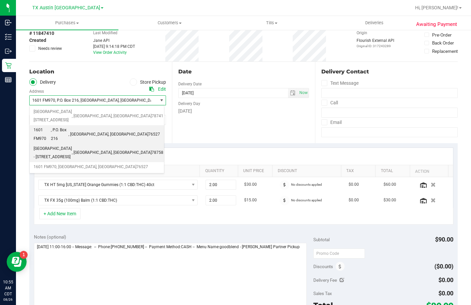
click at [61, 145] on span "NORTH AUSTIN - 2217 Park Bend Dr. #300" at bounding box center [53, 153] width 38 height 17
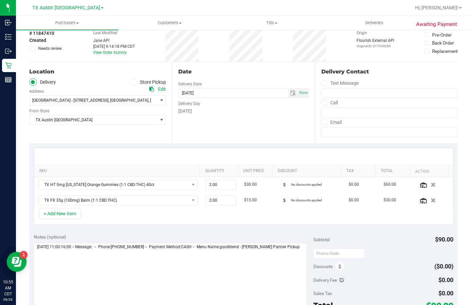
click at [304, 276] on div "Notes (optional)" at bounding box center [174, 271] width 280 height 74
click at [300, 273] on textarea at bounding box center [170, 275] width 273 height 64
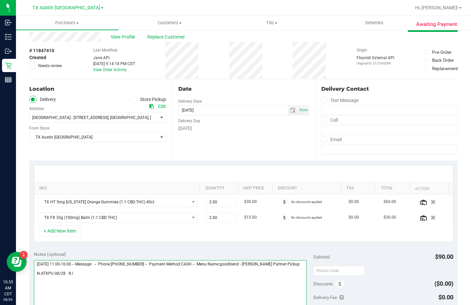
scroll to position [0, 0]
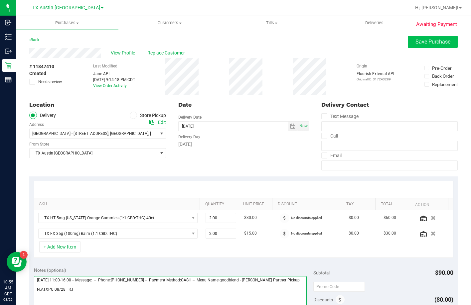
type textarea "Thursday 08/28/2025 11:00-16:00 -- Message: -- Phone:5125674910 -- Payment Meth…"
click at [415, 42] on span "Save Purchase" at bounding box center [432, 42] width 35 height 6
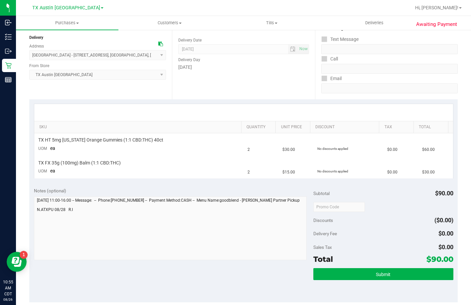
scroll to position [166, 0]
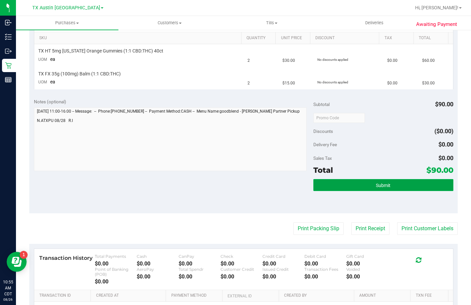
click at [343, 188] on button "Submit" at bounding box center [383, 185] width 140 height 12
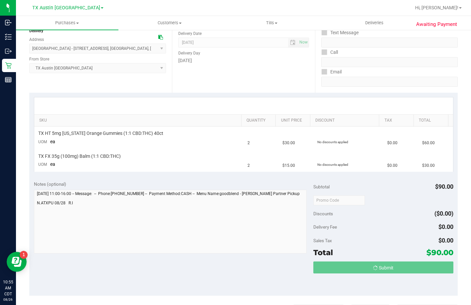
scroll to position [0, 0]
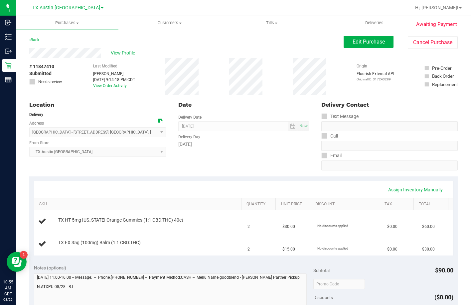
click at [126, 51] on span "View Profile" at bounding box center [124, 53] width 27 height 7
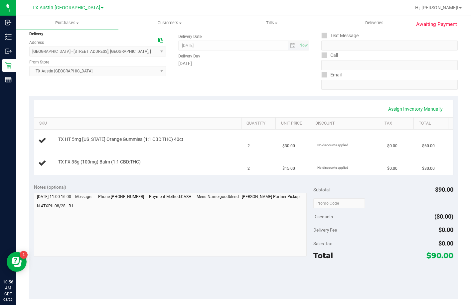
scroll to position [133, 0]
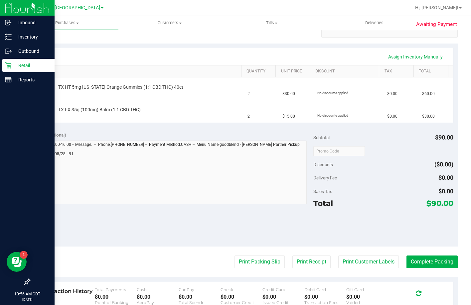
click at [12, 63] on p "Retail" at bounding box center [32, 66] width 40 height 8
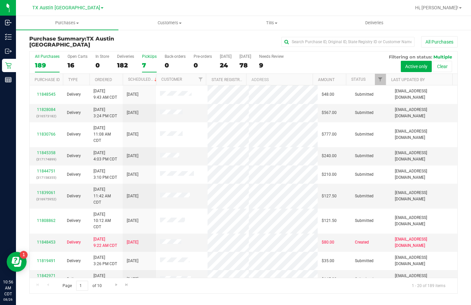
click at [144, 60] on label "PickUps 7" at bounding box center [149, 63] width 15 height 18
click at [0, 0] on input "PickUps 7" at bounding box center [0, 0] width 0 height 0
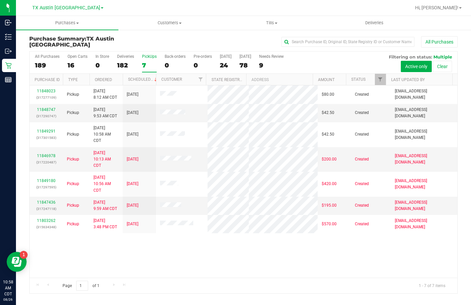
click at [139, 43] on h3 "Purchase Summary: TX Austin DC" at bounding box center [100, 42] width 143 height 12
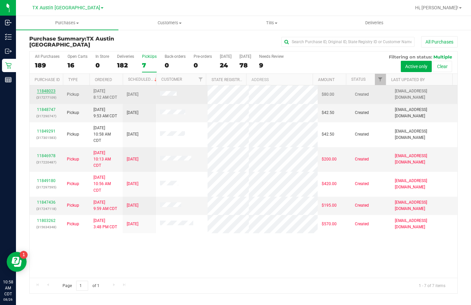
click at [54, 90] on link "11848023" at bounding box center [46, 91] width 19 height 5
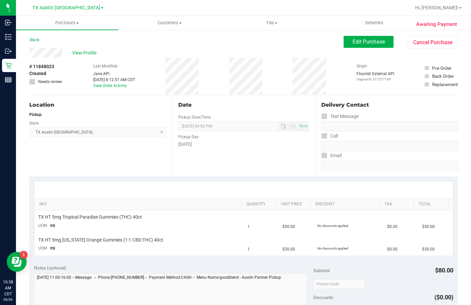
click at [31, 55] on div "View Profile" at bounding box center [186, 53] width 314 height 10
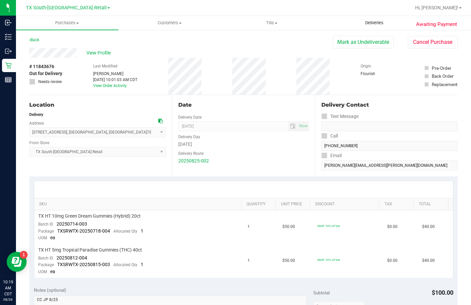
click at [377, 26] on uib-tab-heading "Deliveries" at bounding box center [374, 22] width 102 height 13
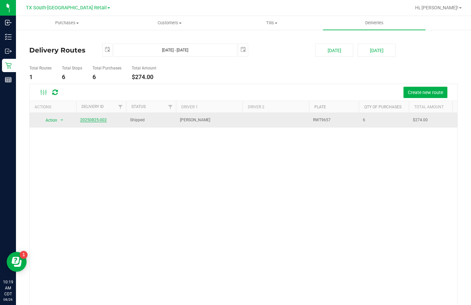
click at [103, 119] on link "20250825-002" at bounding box center [93, 120] width 27 height 5
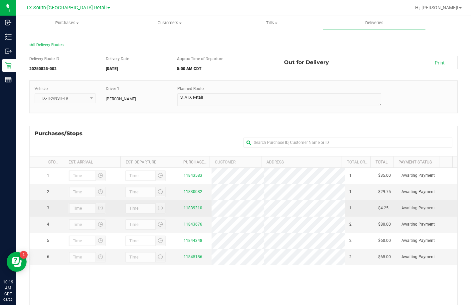
click at [189, 208] on link "11839310" at bounding box center [193, 208] width 19 height 5
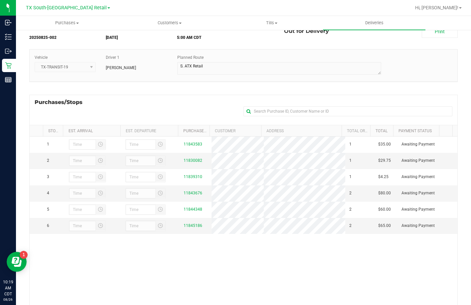
scroll to position [89, 0]
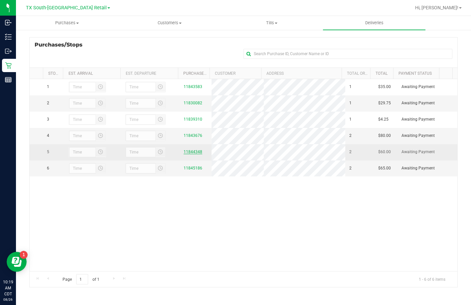
click at [186, 154] on link "11844348" at bounding box center [193, 152] width 19 height 5
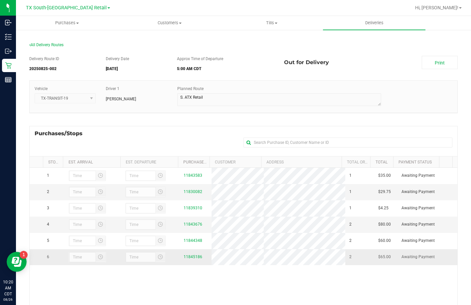
drag, startPoint x: 202, startPoint y: 259, endPoint x: 191, endPoint y: 264, distance: 12.1
click at [192, 260] on div "11845186" at bounding box center [196, 257] width 24 height 6
click at [191, 260] on div "11845186" at bounding box center [196, 257] width 24 height 6
click at [190, 259] on link "11845186" at bounding box center [193, 257] width 19 height 5
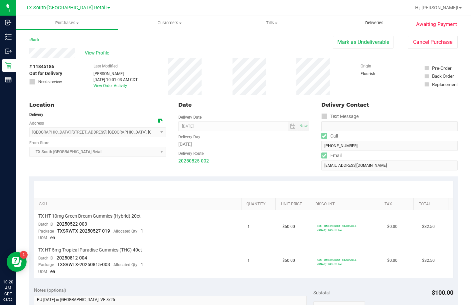
click at [374, 28] on uib-tab-heading "Deliveries" at bounding box center [374, 23] width 102 height 14
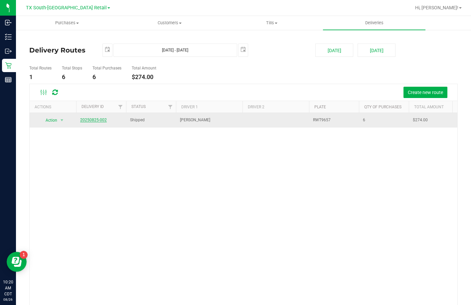
click at [96, 119] on link "20250825-002" at bounding box center [93, 120] width 27 height 5
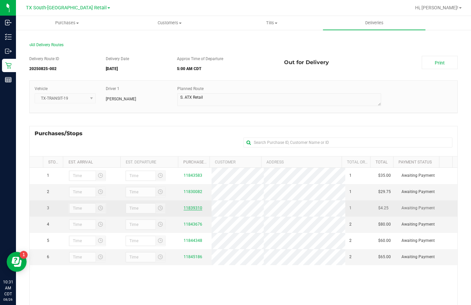
click at [191, 207] on link "11839310" at bounding box center [193, 208] width 19 height 5
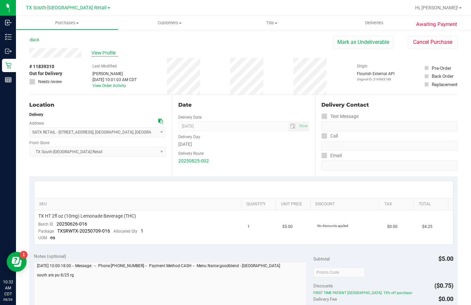
click at [95, 51] on span "View Profile" at bounding box center [104, 53] width 27 height 7
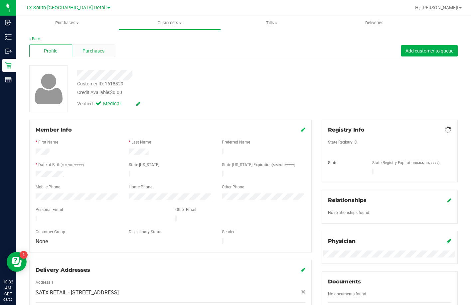
click at [93, 54] on span "Purchases" at bounding box center [93, 51] width 22 height 7
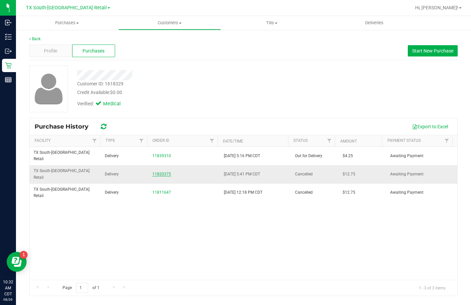
click at [157, 172] on link "11820375" at bounding box center [161, 174] width 19 height 5
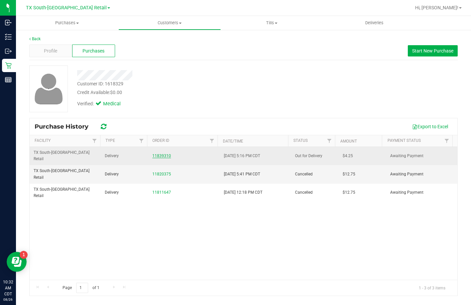
click at [166, 154] on link "11839310" at bounding box center [161, 156] width 19 height 5
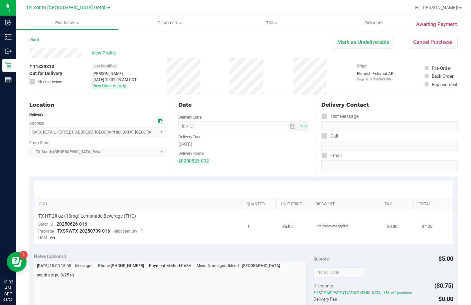
click at [96, 87] on link "View Order Activity" at bounding box center [109, 85] width 34 height 5
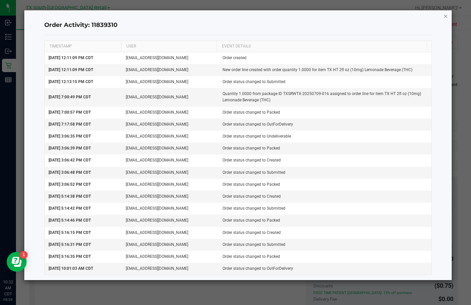
click at [446, 16] on icon "button" at bounding box center [445, 16] width 5 height 8
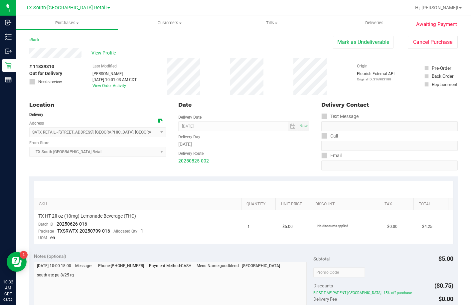
click at [96, 84] on link "View Order Activity" at bounding box center [109, 85] width 34 height 5
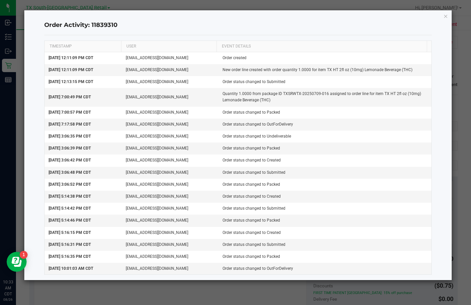
click at [441, 18] on div "Order Activity: 11839310 TIMESTAMP USER EVENT DETAILS Aug 24, 2025 12:11:09 PM …" at bounding box center [238, 145] width 428 height 270
click at [442, 18] on div "Order Activity: 11839310 TIMESTAMP USER EVENT DETAILS Aug 24, 2025 12:11:09 PM …" at bounding box center [238, 145] width 428 height 270
click at [443, 17] on icon "button" at bounding box center [445, 16] width 5 height 8
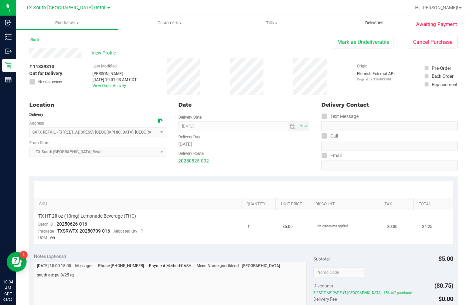
click at [375, 23] on span "Deliveries" at bounding box center [374, 23] width 36 height 6
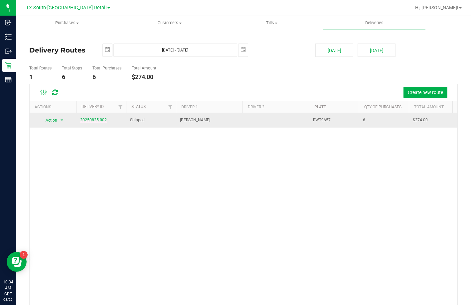
click at [97, 120] on link "20250825-002" at bounding box center [93, 120] width 27 height 5
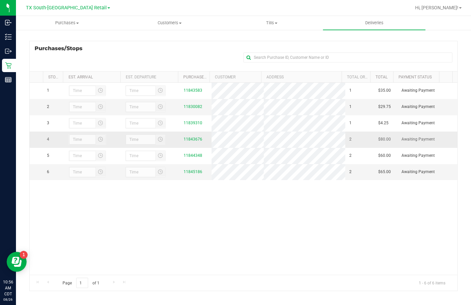
scroll to position [89, 0]
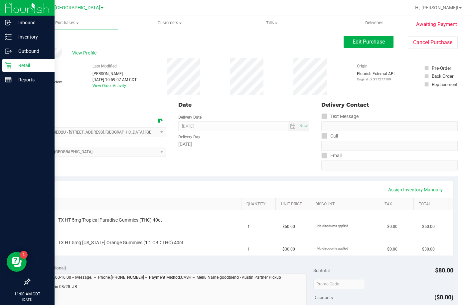
click at [12, 64] on p "Retail" at bounding box center [32, 66] width 40 height 8
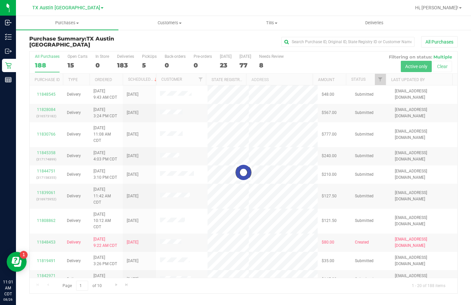
click at [150, 62] on div "5" at bounding box center [149, 66] width 15 height 8
click at [0, 0] on input "PickUps 5" at bounding box center [0, 0] width 0 height 0
click at [150, 62] on div at bounding box center [244, 173] width 428 height 242
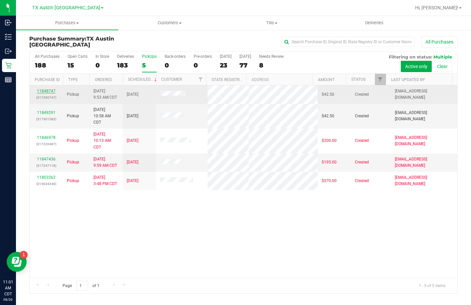
click at [53, 90] on link "11848747" at bounding box center [46, 91] width 19 height 5
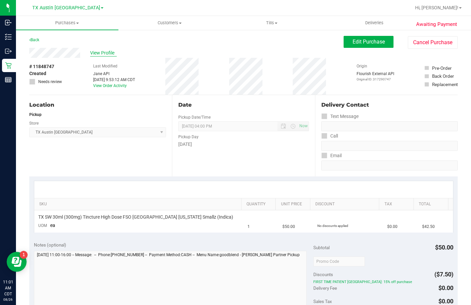
click at [100, 53] on span "View Profile" at bounding box center [103, 53] width 27 height 7
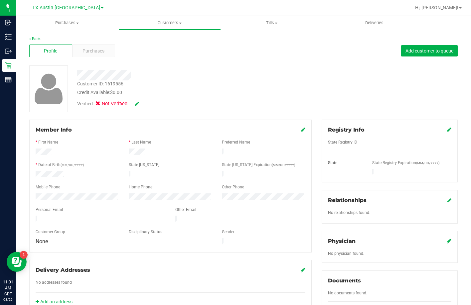
click at [80, 75] on div at bounding box center [181, 75] width 219 height 10
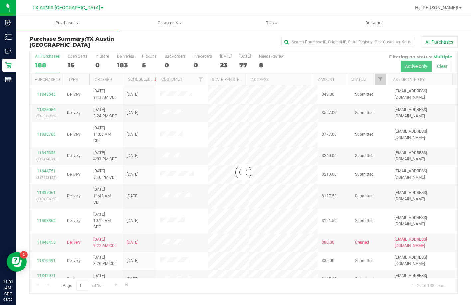
click at [148, 61] on div at bounding box center [244, 173] width 428 height 242
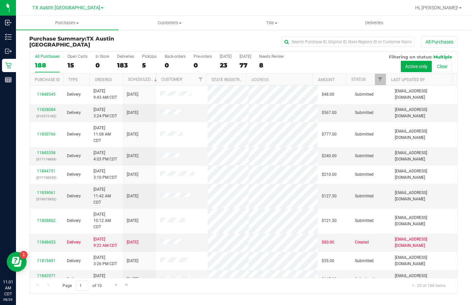
click at [148, 62] on div "5" at bounding box center [149, 66] width 15 height 8
click at [0, 0] on input "PickUps 5" at bounding box center [0, 0] width 0 height 0
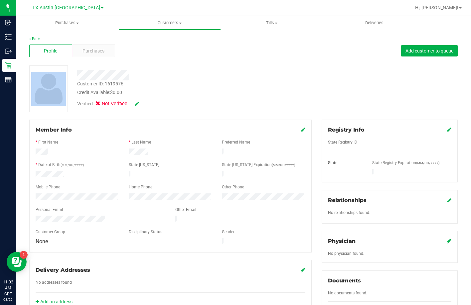
drag, startPoint x: 133, startPoint y: 76, endPoint x: 71, endPoint y: 79, distance: 61.9
click at [71, 79] on div "Customer ID: 1619576 Credit Available: $0.00 Verified: Not Verified" at bounding box center [243, 88] width 438 height 47
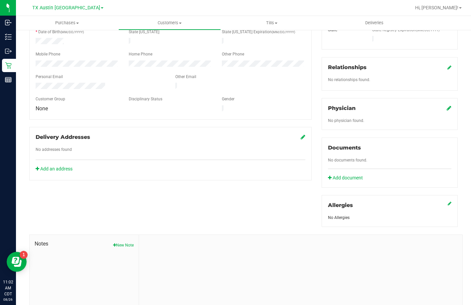
click at [125, 244] on div "Notes New Note" at bounding box center [84, 279] width 109 height 89
click at [125, 242] on button "New Note" at bounding box center [123, 245] width 21 height 6
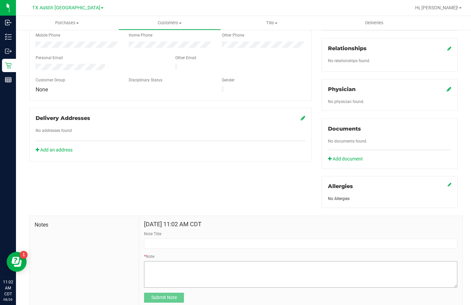
scroll to position [171, 0]
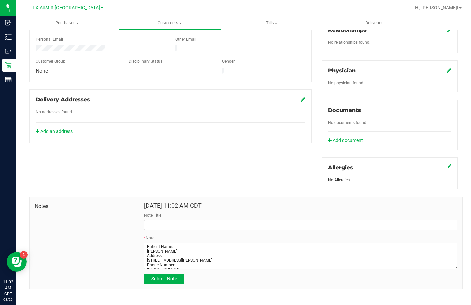
type textarea "Patient Name: [PERSON_NAME] Address: [STREET_ADDRESS][PERSON_NAME] Phone Number…"
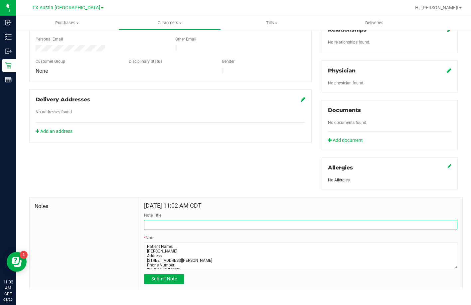
click at [219, 220] on input "Note Title" at bounding box center [300, 225] width 313 height 10
type input "[PERSON_NAME] Profile"
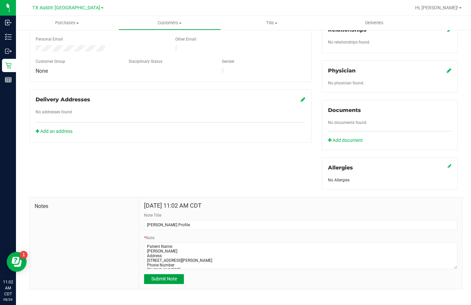
click at [166, 276] on span "Submit Note" at bounding box center [164, 278] width 26 height 5
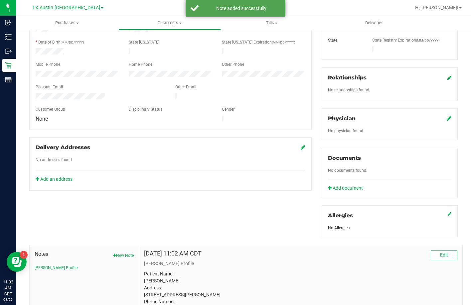
scroll to position [4, 0]
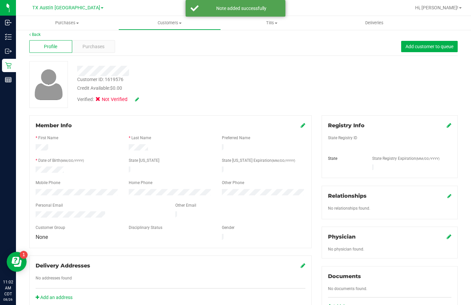
click at [446, 128] on icon at bounding box center [448, 125] width 5 height 5
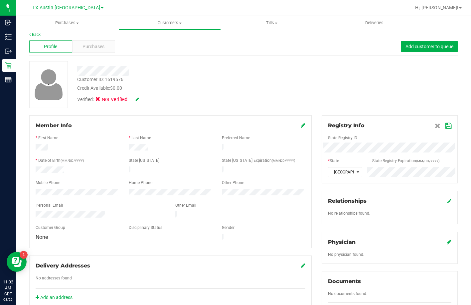
click at [445, 125] on icon at bounding box center [448, 125] width 6 height 5
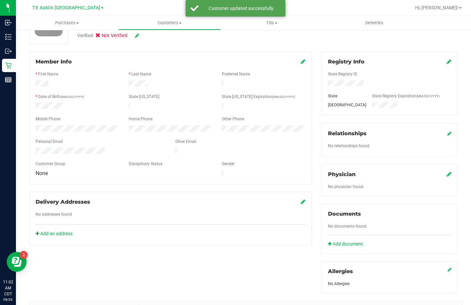
scroll to position [71, 0]
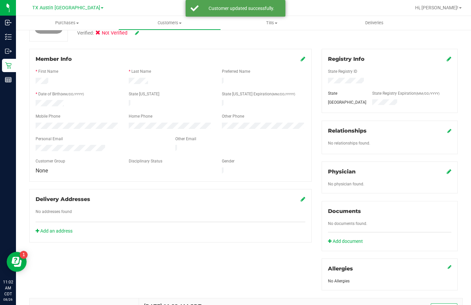
click at [446, 171] on icon at bounding box center [448, 171] width 5 height 5
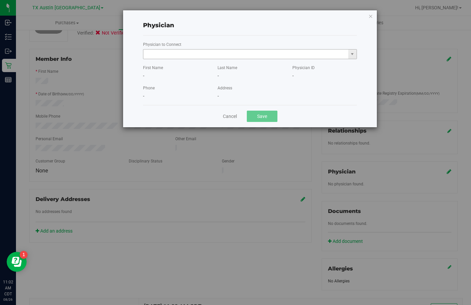
click at [205, 54] on input "text" at bounding box center [245, 54] width 205 height 9
click at [215, 62] on li "[PERSON_NAME]" at bounding box center [249, 66] width 213 height 10
type input "[PERSON_NAME]"
click at [261, 113] on button "Save" at bounding box center [262, 116] width 31 height 11
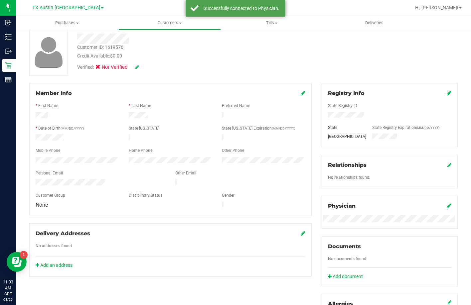
scroll to position [4, 0]
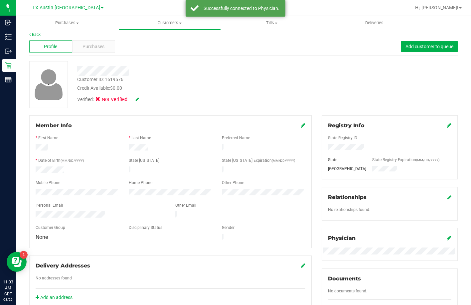
click at [140, 98] on div "Verified: Not Verified" at bounding box center [108, 99] width 73 height 7
click at [137, 100] on icon at bounding box center [137, 99] width 4 height 5
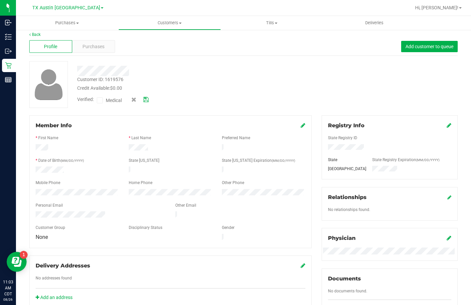
click at [116, 101] on span "Medical" at bounding box center [115, 100] width 19 height 7
click at [0, 0] on input "Medical" at bounding box center [0, 0] width 0 height 0
click at [146, 101] on icon at bounding box center [145, 99] width 5 height 5
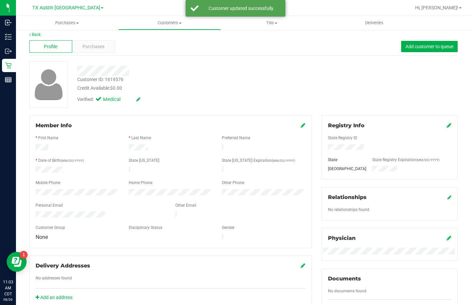
scroll to position [71, 0]
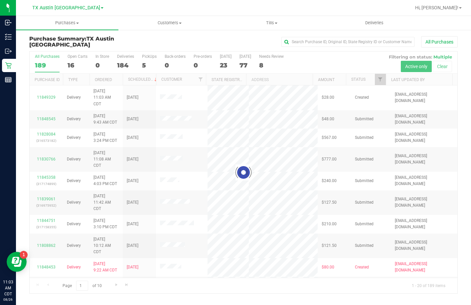
click at [148, 62] on div at bounding box center [244, 173] width 428 height 242
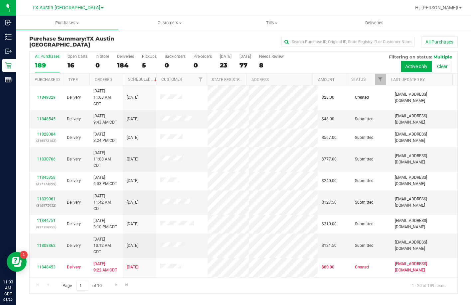
click at [148, 62] on div "5" at bounding box center [149, 66] width 15 height 8
click at [0, 0] on input "PickUps 5" at bounding box center [0, 0] width 0 height 0
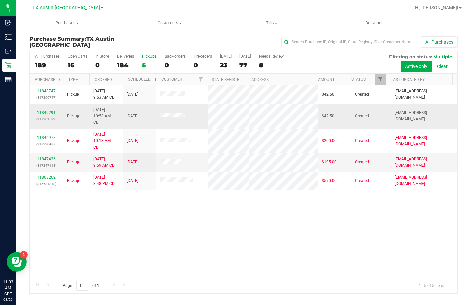
click at [46, 113] on link "11849291" at bounding box center [46, 112] width 19 height 5
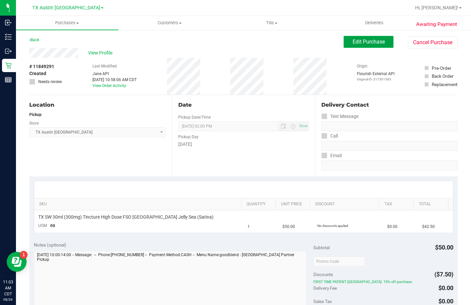
click at [373, 42] on span "Edit Purchase" at bounding box center [368, 42] width 32 height 6
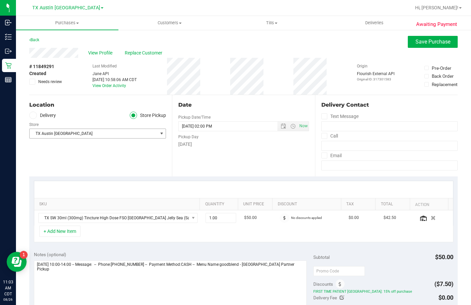
click at [55, 132] on span "TX Austin [GEOGRAPHIC_DATA]" at bounding box center [94, 133] width 128 height 9
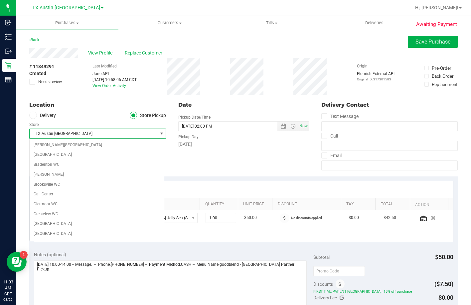
scroll to position [414, 0]
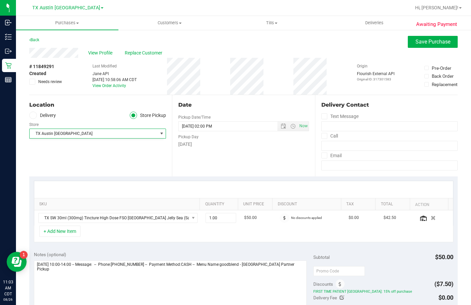
click at [41, 118] on label "Delivery" at bounding box center [42, 116] width 27 height 8
click at [0, 0] on input "Delivery" at bounding box center [0, 0] width 0 height 0
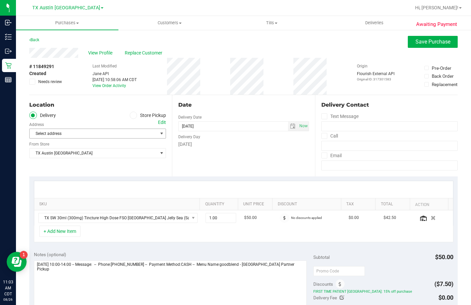
click at [48, 131] on span "Select address" at bounding box center [90, 133] width 121 height 9
drag, startPoint x: 155, startPoint y: 121, endPoint x: 159, endPoint y: 122, distance: 4.0
click at [157, 121] on div "Location Delivery Store Pickup Address Edit Select address Select address From …" at bounding box center [100, 135] width 143 height 81
click at [159, 122] on div "Edit" at bounding box center [162, 122] width 8 height 7
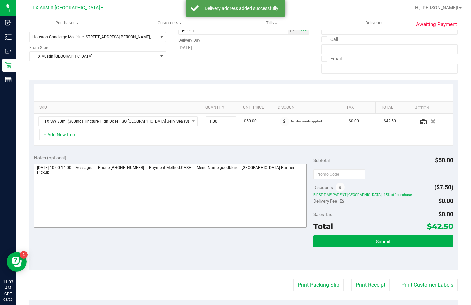
scroll to position [100, 0]
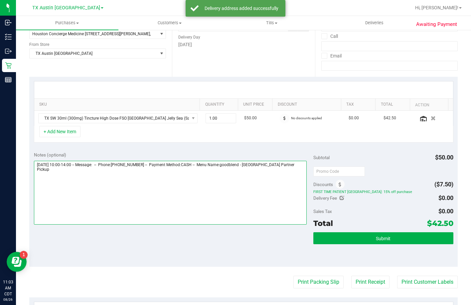
click at [300, 177] on textarea at bounding box center [170, 193] width 273 height 64
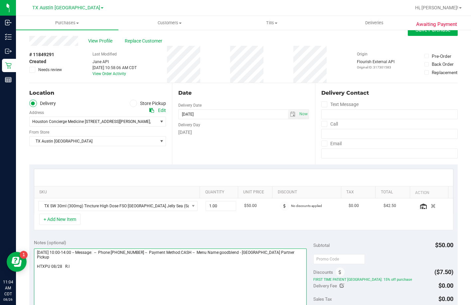
scroll to position [0, 0]
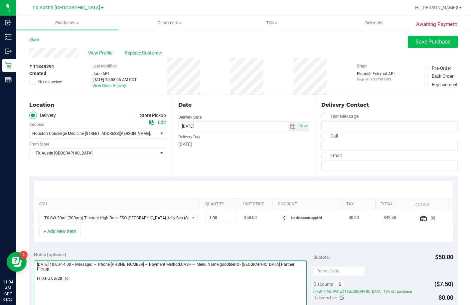
type textarea "[DATE] 10:00-14:00 -- Message: -- Phone:[PHONE_NUMBER] -- Payment Method:CASH -…"
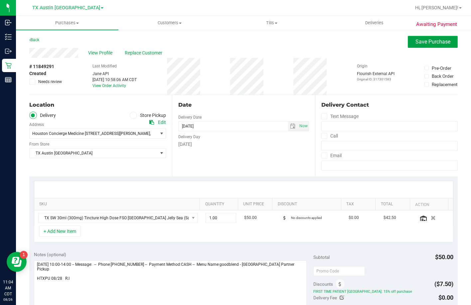
click at [418, 40] on span "Save Purchase" at bounding box center [432, 42] width 35 height 6
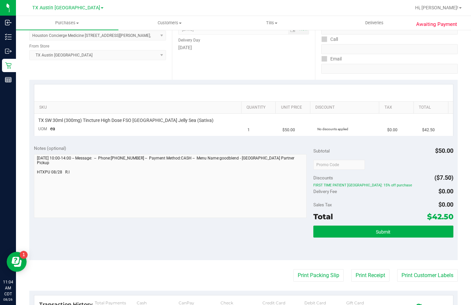
scroll to position [100, 0]
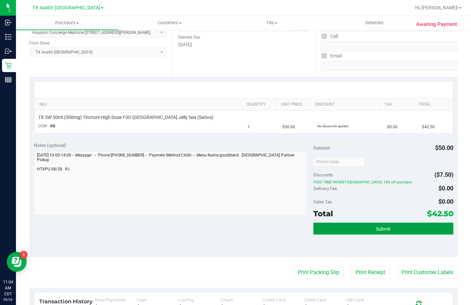
click at [361, 225] on button "Submit" at bounding box center [383, 229] width 140 height 12
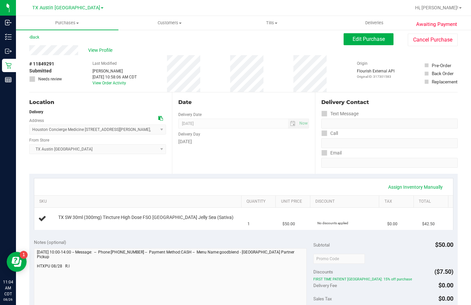
scroll to position [0, 0]
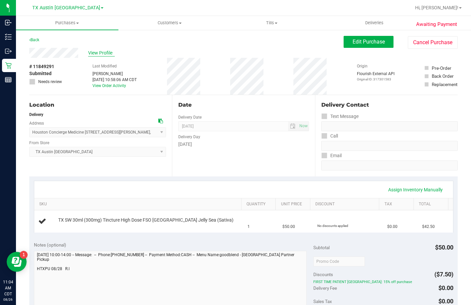
click at [106, 52] on span "View Profile" at bounding box center [101, 53] width 27 height 7
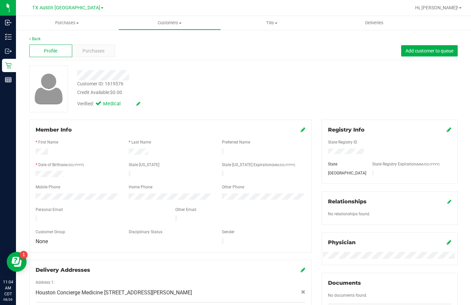
drag, startPoint x: 105, startPoint y: 212, endPoint x: 28, endPoint y: 215, distance: 77.2
click at [28, 215] on div "Member Info * First Name * Last Name Preferred Name * Date of Birth (MM/DD/YYYY…" at bounding box center [170, 221] width 292 height 203
drag, startPoint x: 132, startPoint y: 73, endPoint x: 76, endPoint y: 77, distance: 56.0
click at [76, 77] on div at bounding box center [181, 75] width 219 height 10
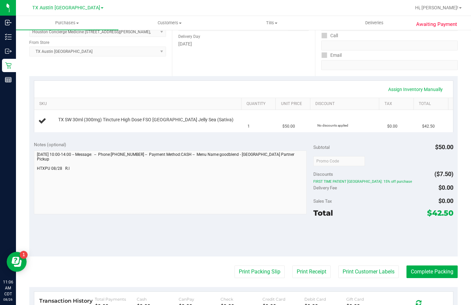
scroll to position [133, 0]
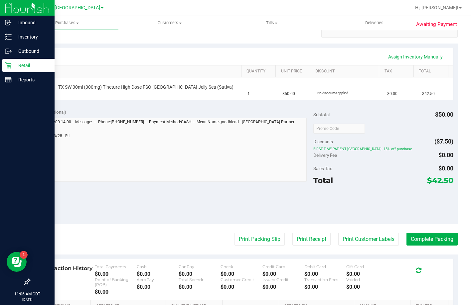
click at [14, 67] on p "Retail" at bounding box center [32, 66] width 40 height 8
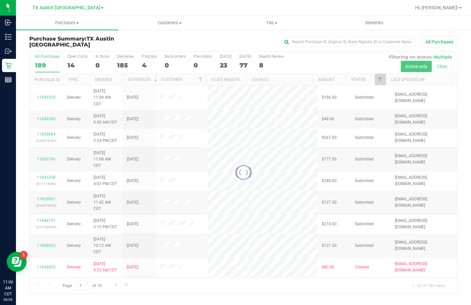
click at [147, 64] on div at bounding box center [244, 173] width 428 height 242
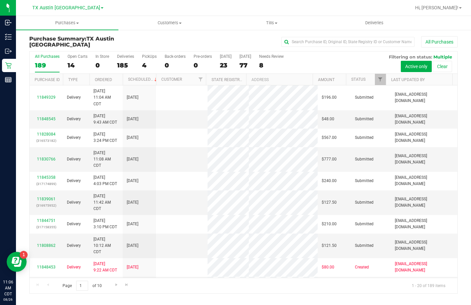
click at [147, 64] on div "4" at bounding box center [149, 66] width 15 height 8
click at [0, 0] on input "PickUps 4" at bounding box center [0, 0] width 0 height 0
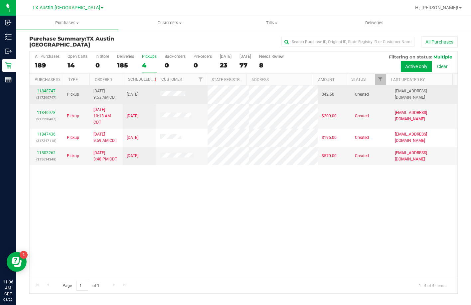
click at [51, 90] on link "11848747" at bounding box center [46, 91] width 19 height 5
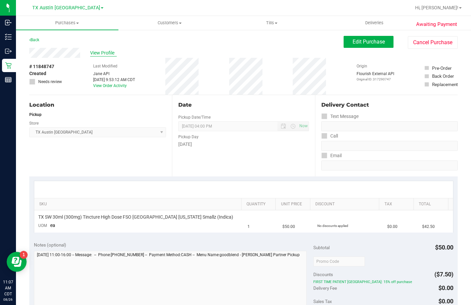
click at [103, 55] on span "View Profile" at bounding box center [103, 53] width 27 height 7
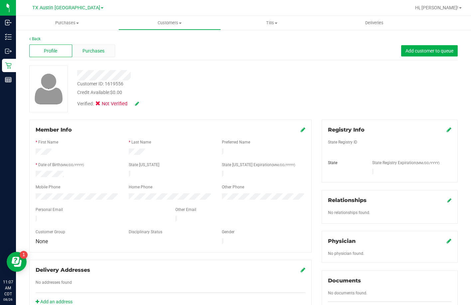
click at [80, 46] on div "Purchases" at bounding box center [93, 51] width 43 height 13
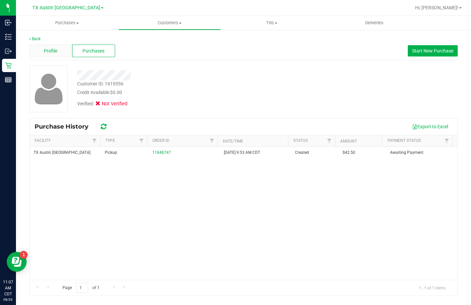
click at [53, 51] on span "Profile" at bounding box center [50, 51] width 13 height 7
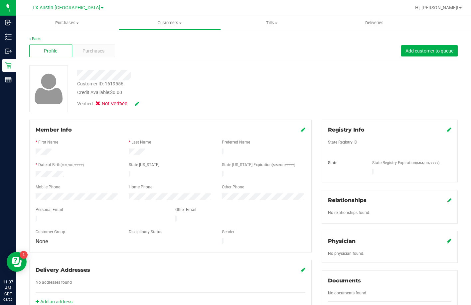
drag, startPoint x: 91, startPoint y: 216, endPoint x: 32, endPoint y: 214, distance: 59.5
click at [32, 216] on div at bounding box center [101, 220] width 140 height 8
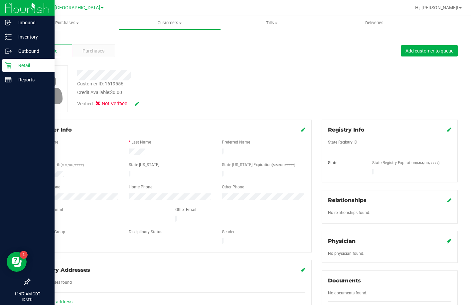
click at [9, 68] on icon at bounding box center [8, 65] width 7 height 7
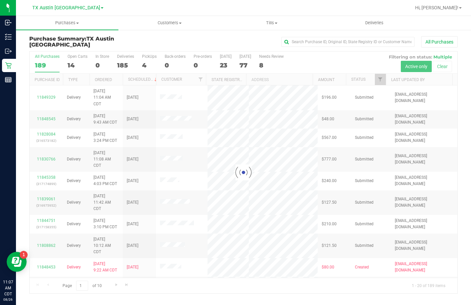
click at [143, 62] on div at bounding box center [244, 173] width 428 height 242
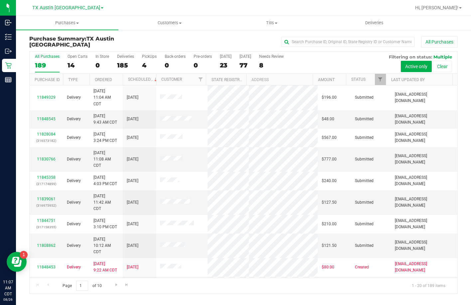
click at [143, 62] on div "4" at bounding box center [149, 66] width 15 height 8
click at [0, 0] on input "PickUps 4" at bounding box center [0, 0] width 0 height 0
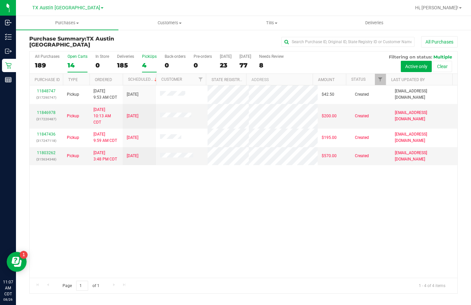
click at [78, 55] on div "Open Carts" at bounding box center [77, 56] width 20 height 5
click at [0, 0] on input "Open Carts 14" at bounding box center [0, 0] width 0 height 0
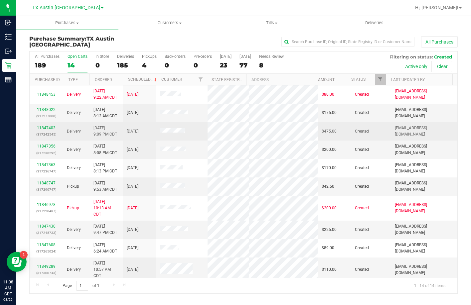
click at [45, 130] on link "11847403" at bounding box center [46, 128] width 19 height 5
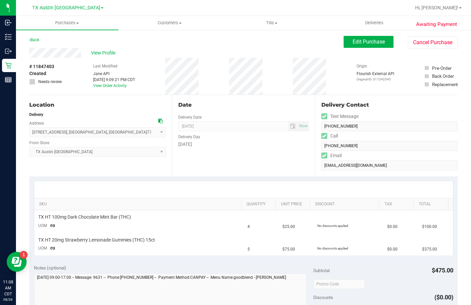
drag, startPoint x: 106, startPoint y: 133, endPoint x: 33, endPoint y: 133, distance: 73.5
click at [33, 133] on span "2927 Forest View , Richmond , TX 77406 Select address HTX CONCIERGE - 9432 KATY…" at bounding box center [97, 132] width 137 height 10
copy span "2927 Forest View , Richmond , TX 77406"
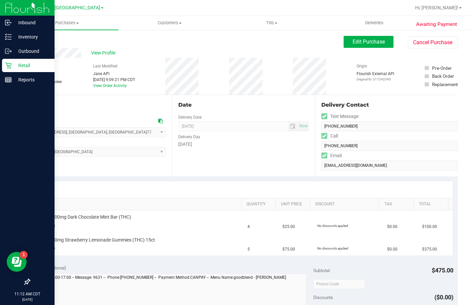
click at [11, 64] on icon at bounding box center [8, 65] width 6 height 6
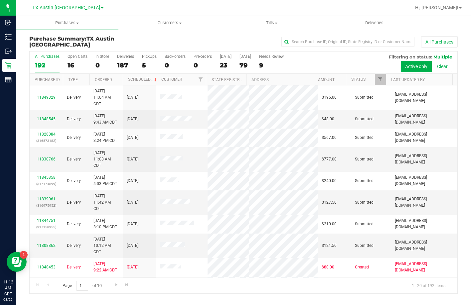
click at [146, 63] on div "5" at bounding box center [149, 66] width 15 height 8
click at [0, 0] on input "PickUps 5" at bounding box center [0, 0] width 0 height 0
